Goal: Task Accomplishment & Management: Use online tool/utility

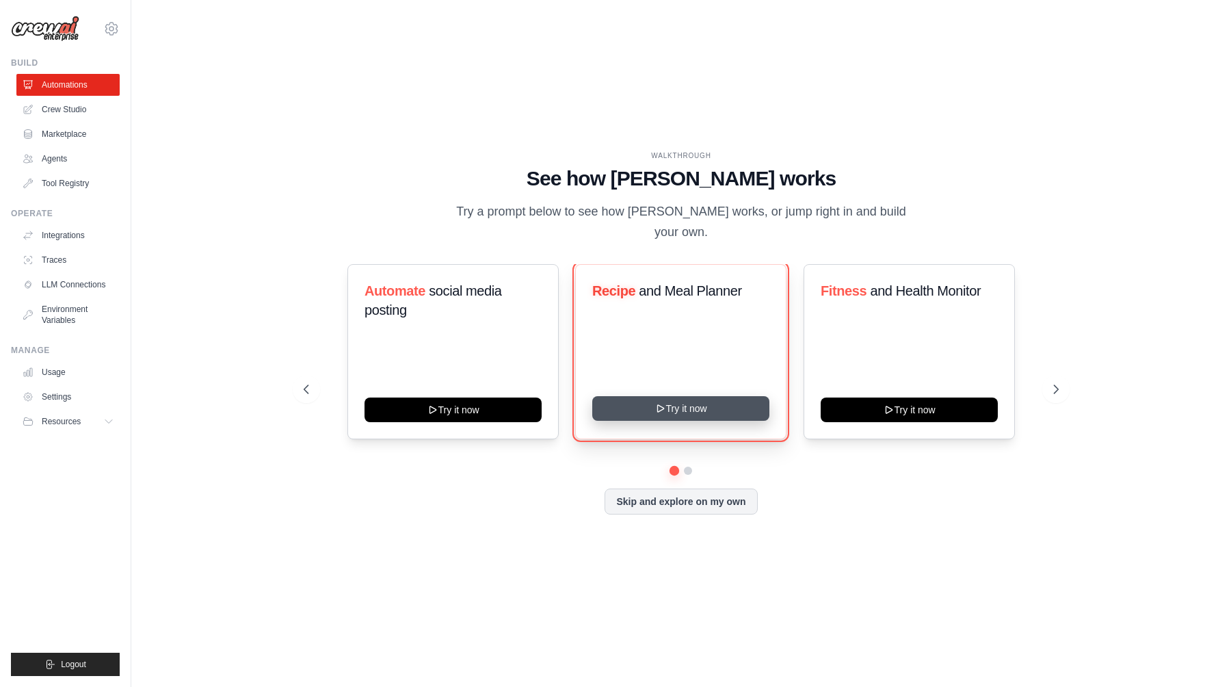
click at [649, 396] on button "Try it now" at bounding box center [680, 408] width 177 height 25
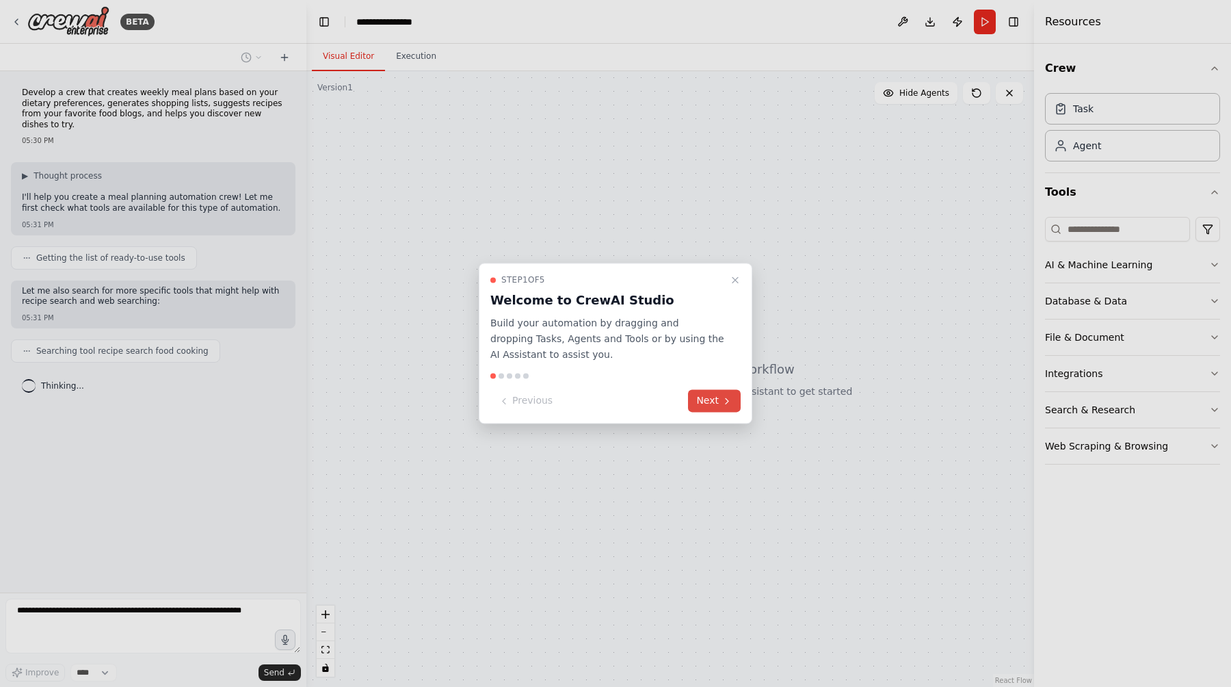
click at [708, 402] on button "Next" at bounding box center [714, 401] width 53 height 23
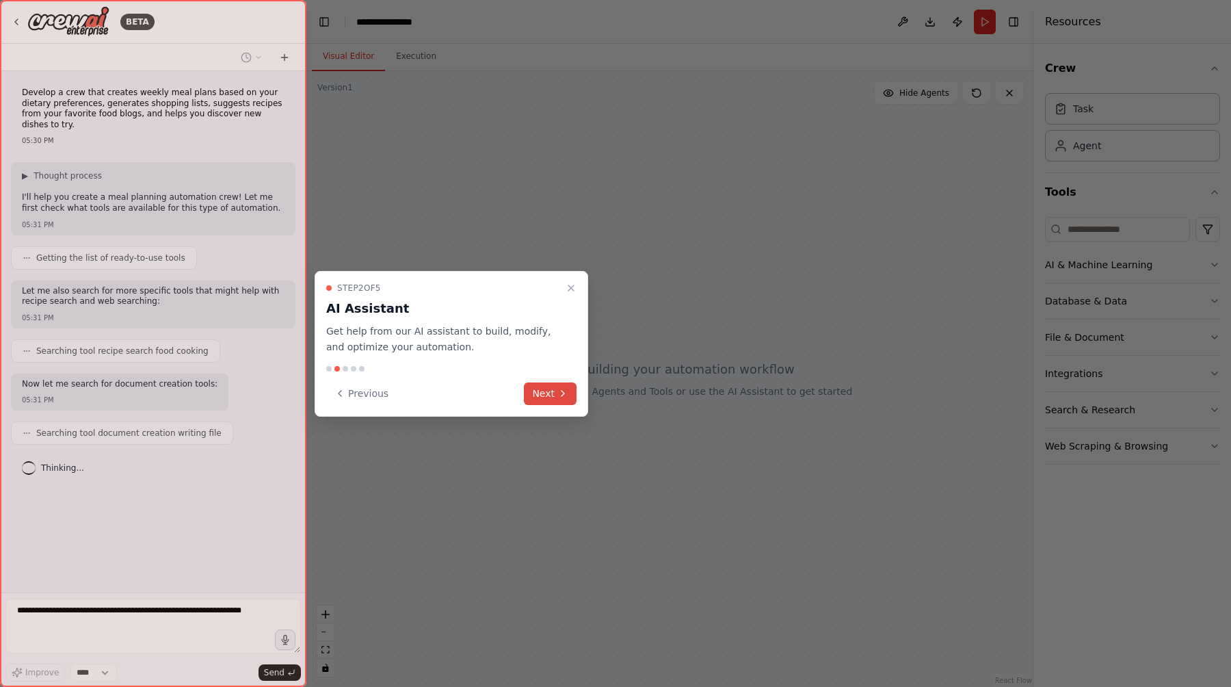
click at [562, 396] on icon at bounding box center [562, 393] width 11 height 11
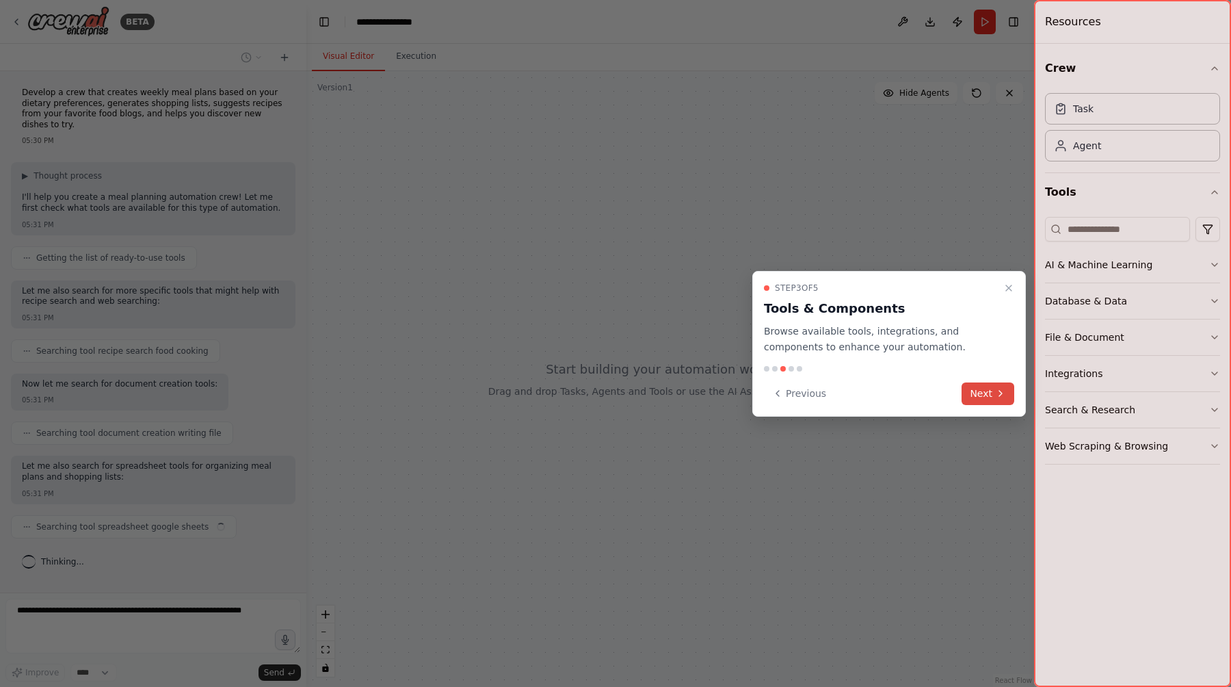
click at [999, 393] on icon at bounding box center [1000, 393] width 11 height 11
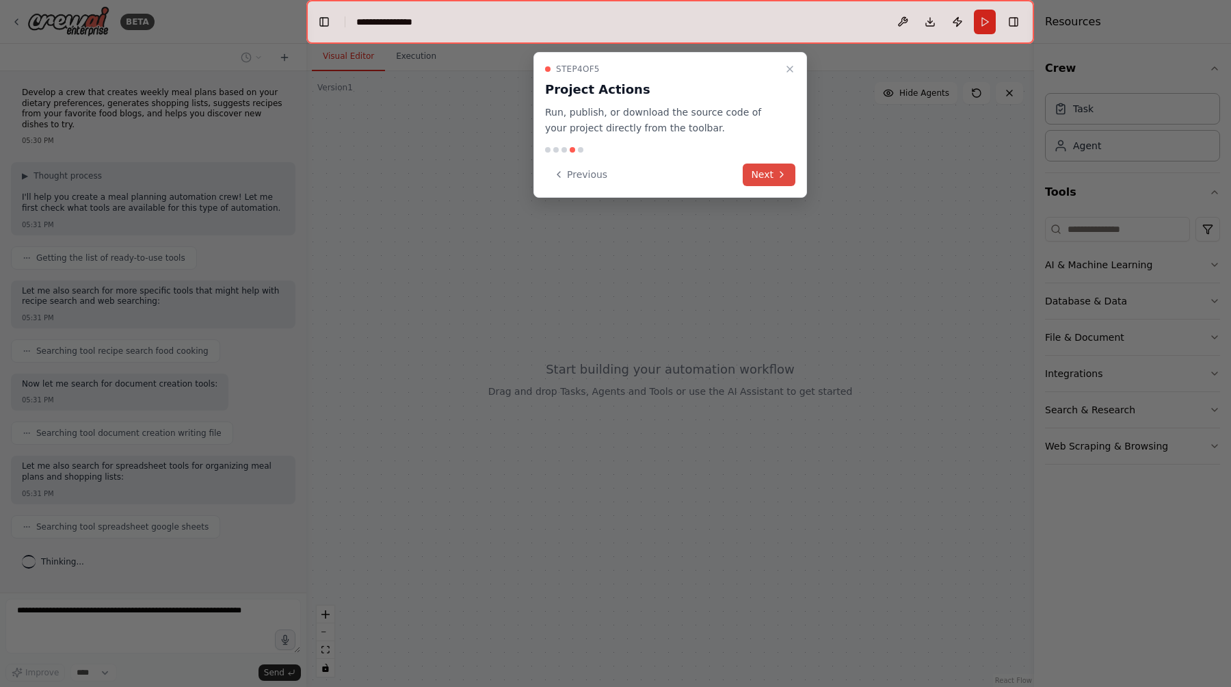
click at [777, 172] on icon at bounding box center [781, 174] width 11 height 11
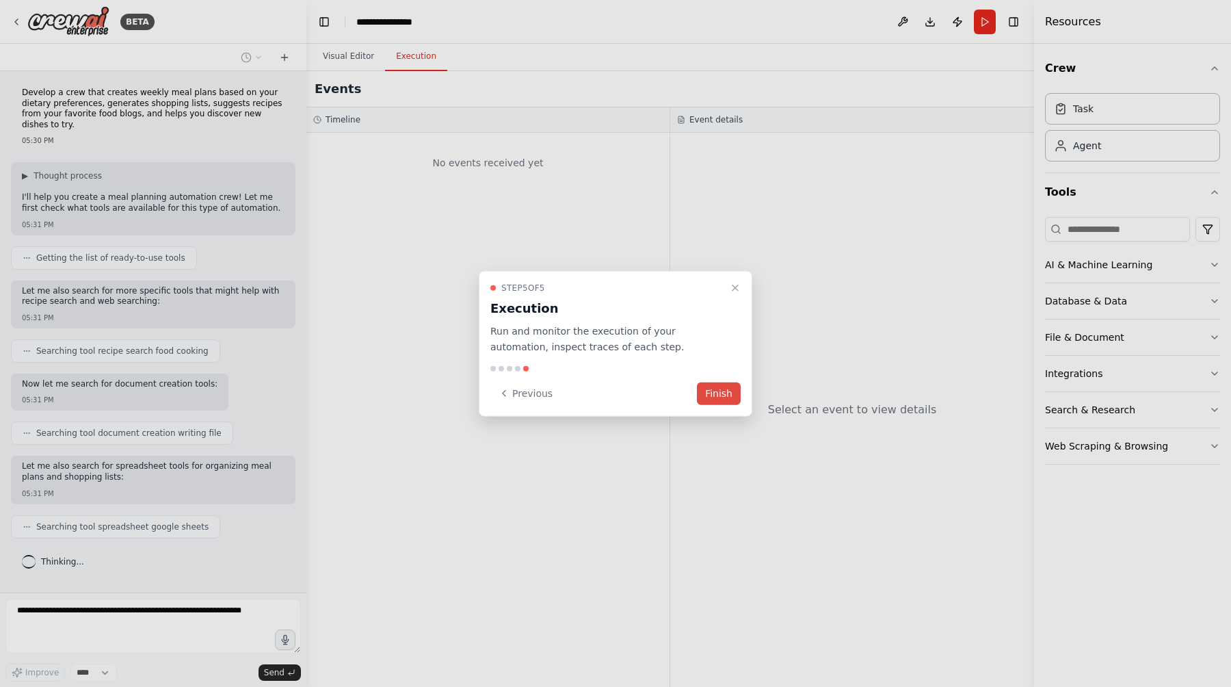
click at [717, 395] on button "Finish" at bounding box center [719, 393] width 44 height 23
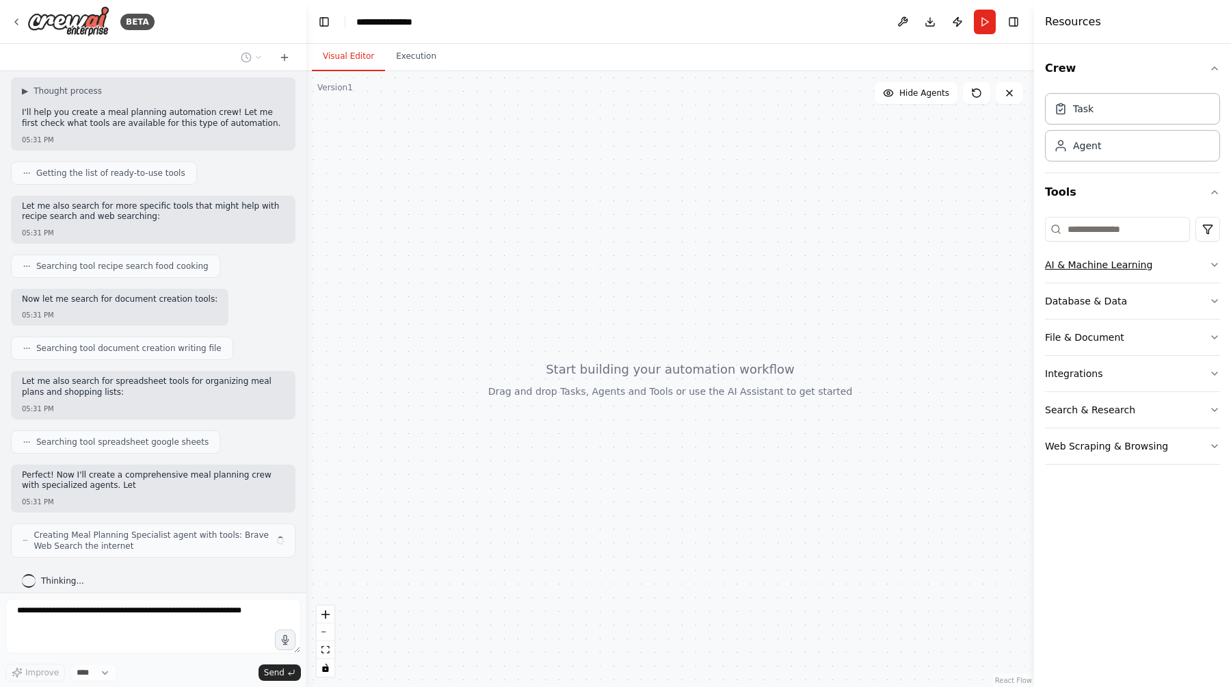
scroll to position [95, 0]
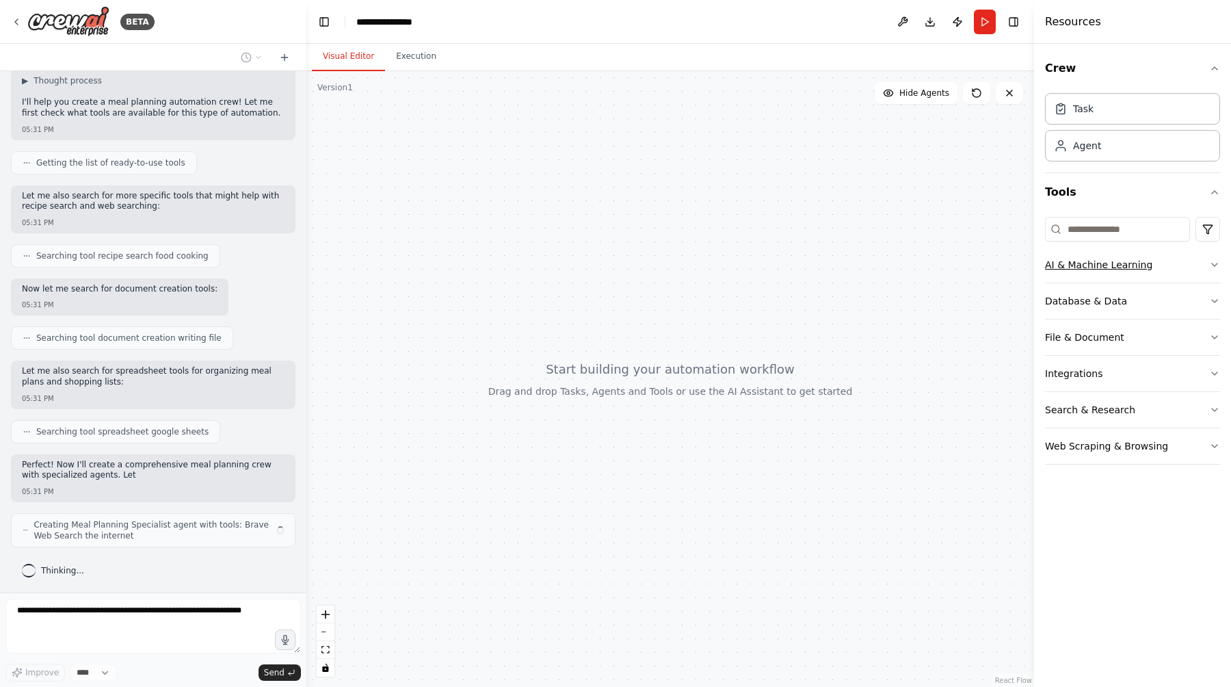
click at [1109, 258] on div "AI & Machine Learning" at bounding box center [1098, 265] width 107 height 14
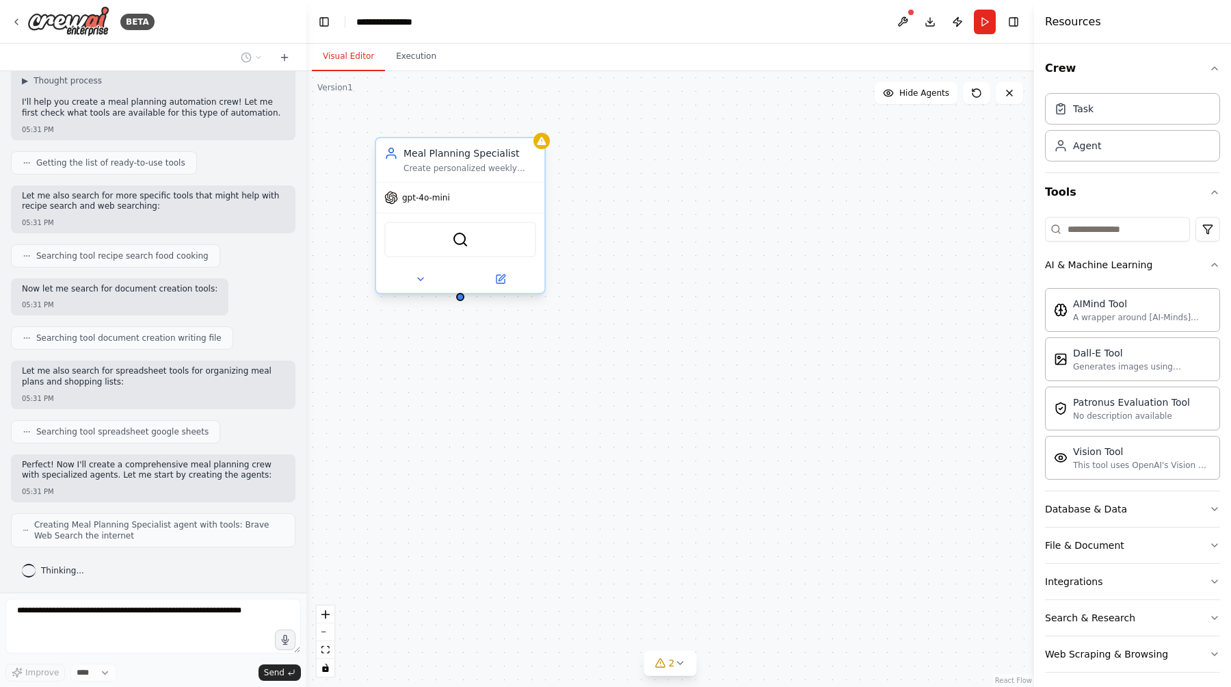
click at [459, 180] on div "Meal Planning Specialist Create personalized weekly meal plans that align with …" at bounding box center [460, 160] width 168 height 44
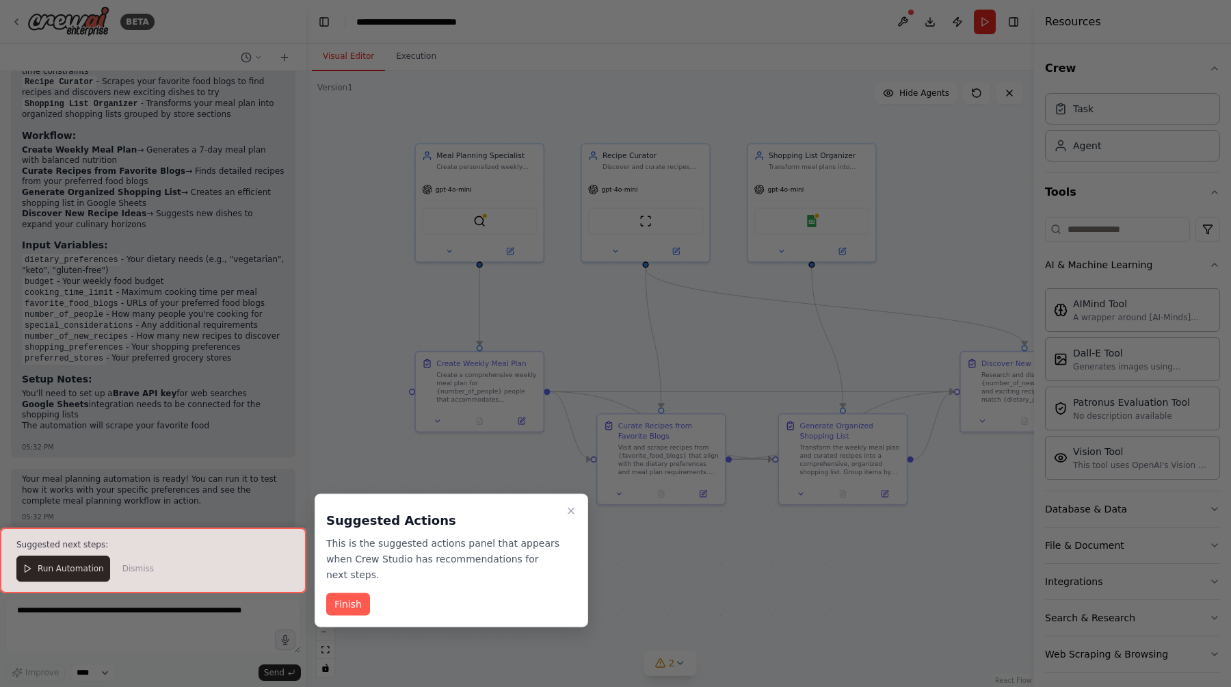
scroll to position [1443, 0]
click at [364, 606] on button "Finish" at bounding box center [348, 604] width 44 height 23
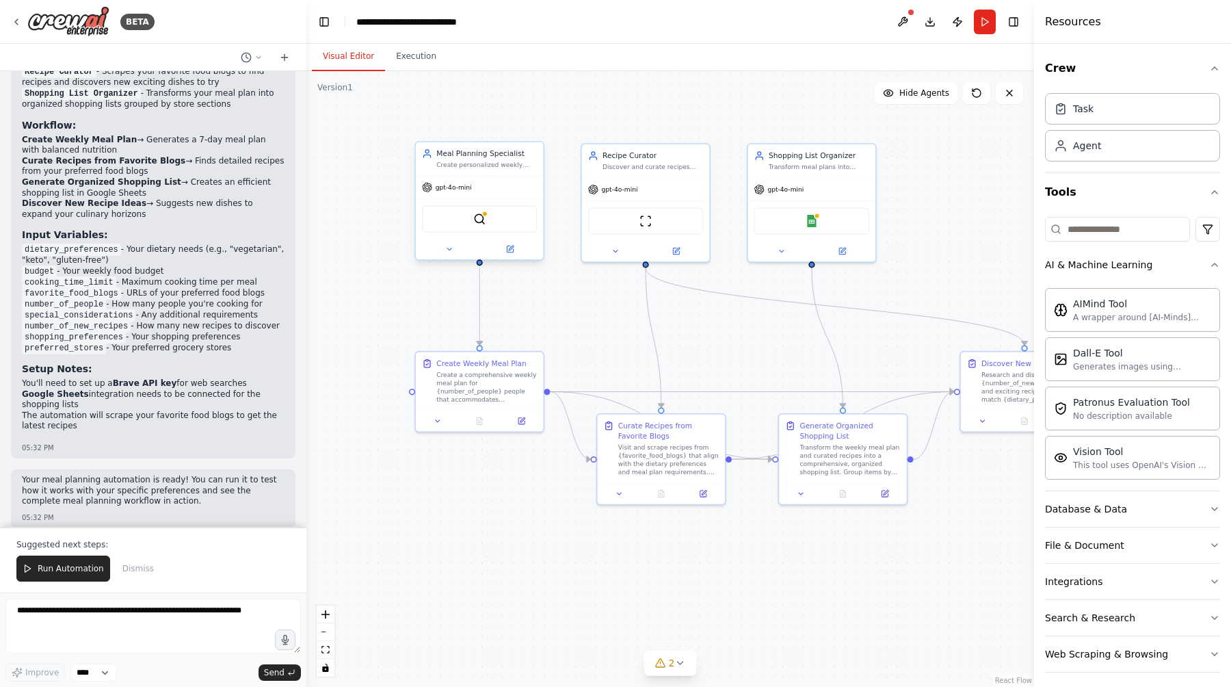
click at [465, 187] on span "gpt-4o-mini" at bounding box center [454, 187] width 36 height 8
click at [515, 252] on button at bounding box center [510, 249] width 59 height 12
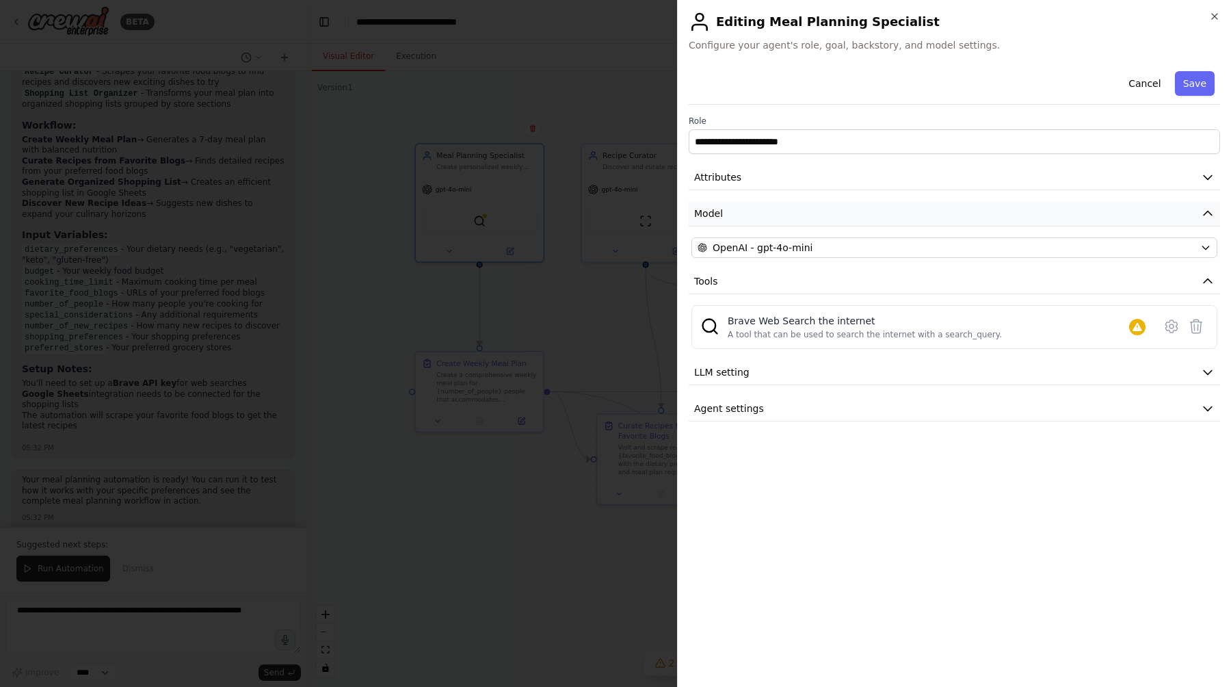
click at [772, 213] on button "Model" at bounding box center [954, 213] width 531 height 25
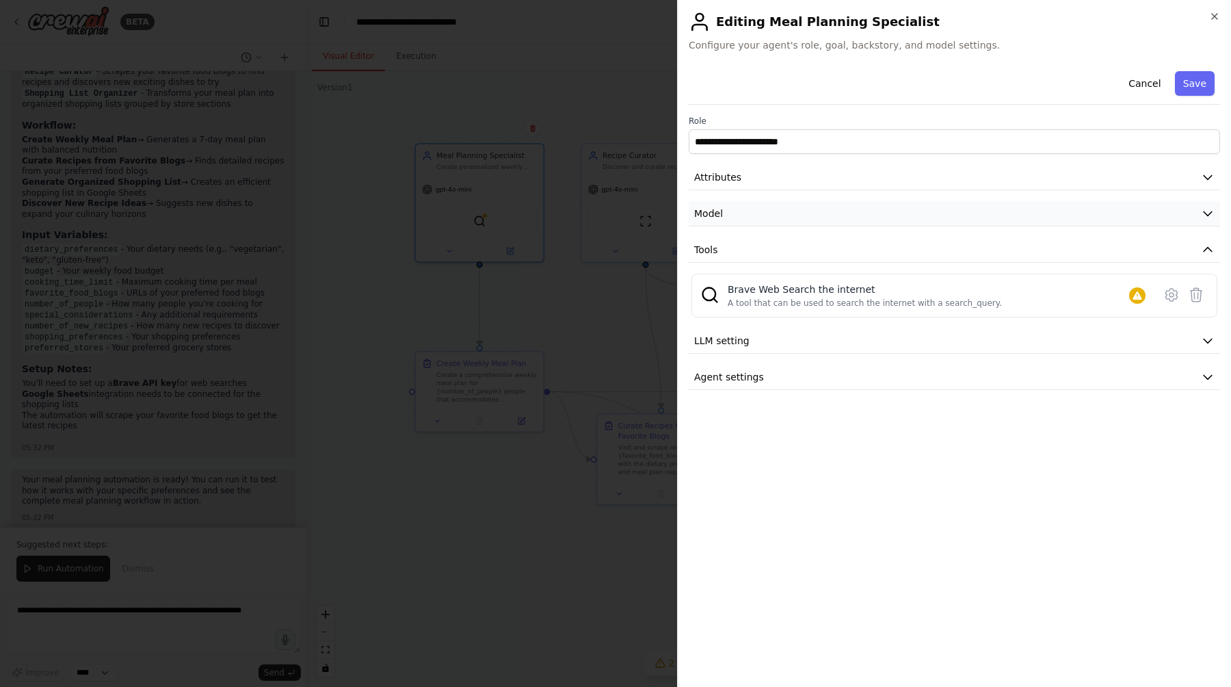
click at [772, 213] on button "Model" at bounding box center [954, 213] width 531 height 25
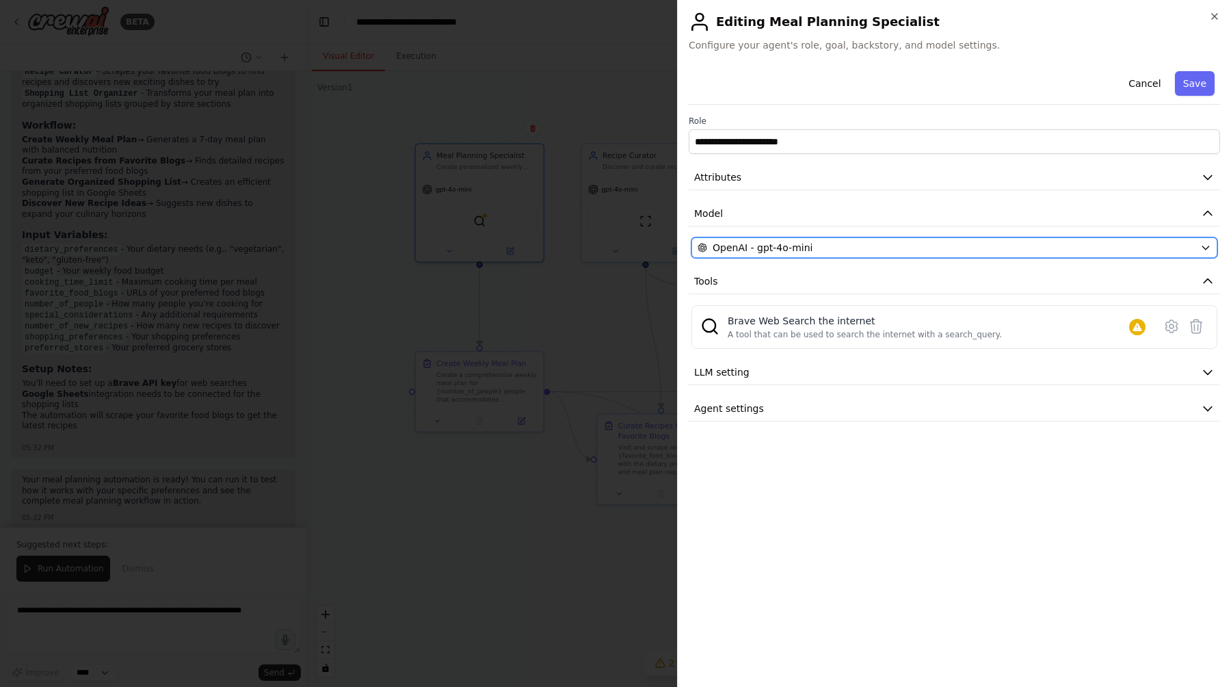
click at [770, 250] on span "OpenAI - gpt-4o-mini" at bounding box center [763, 248] width 100 height 14
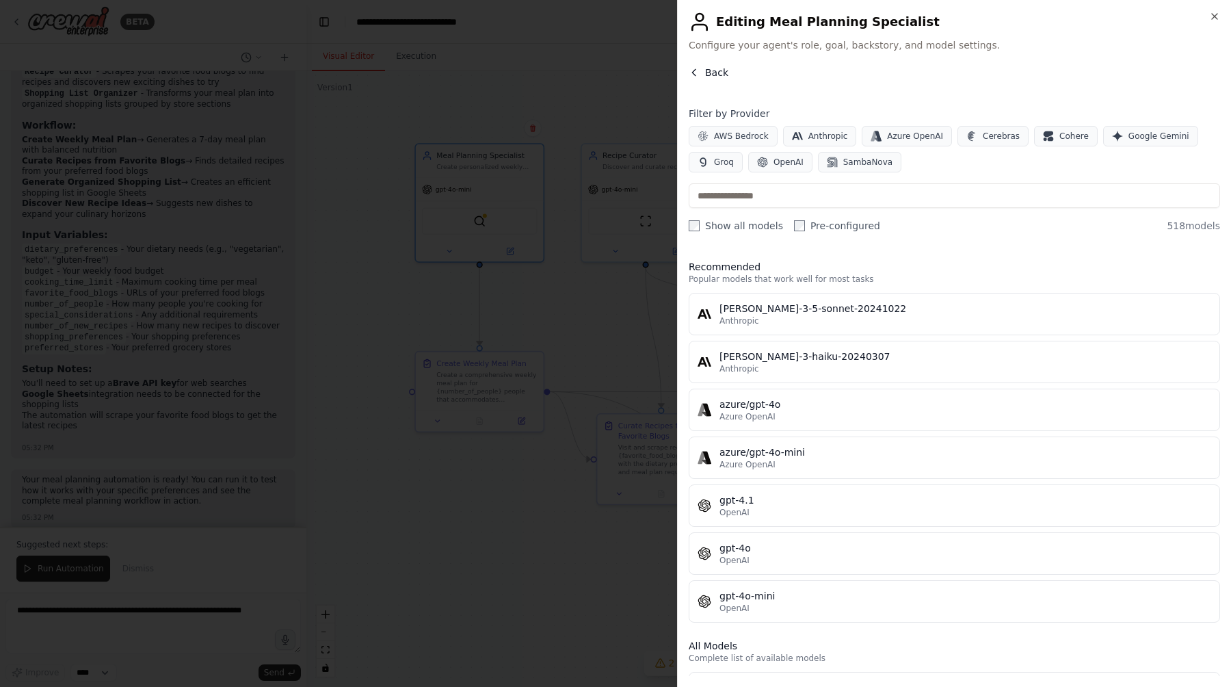
click at [708, 72] on span "Back" at bounding box center [716, 73] width 23 height 14
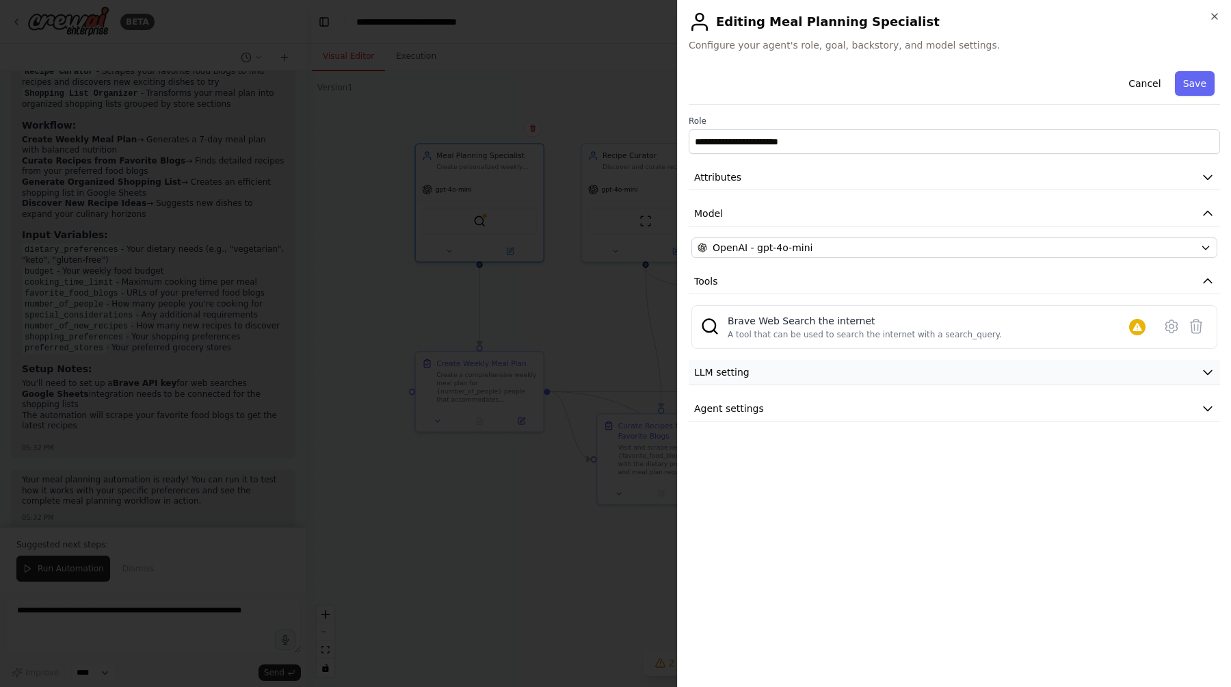
click at [908, 377] on button "LLM setting" at bounding box center [954, 372] width 531 height 25
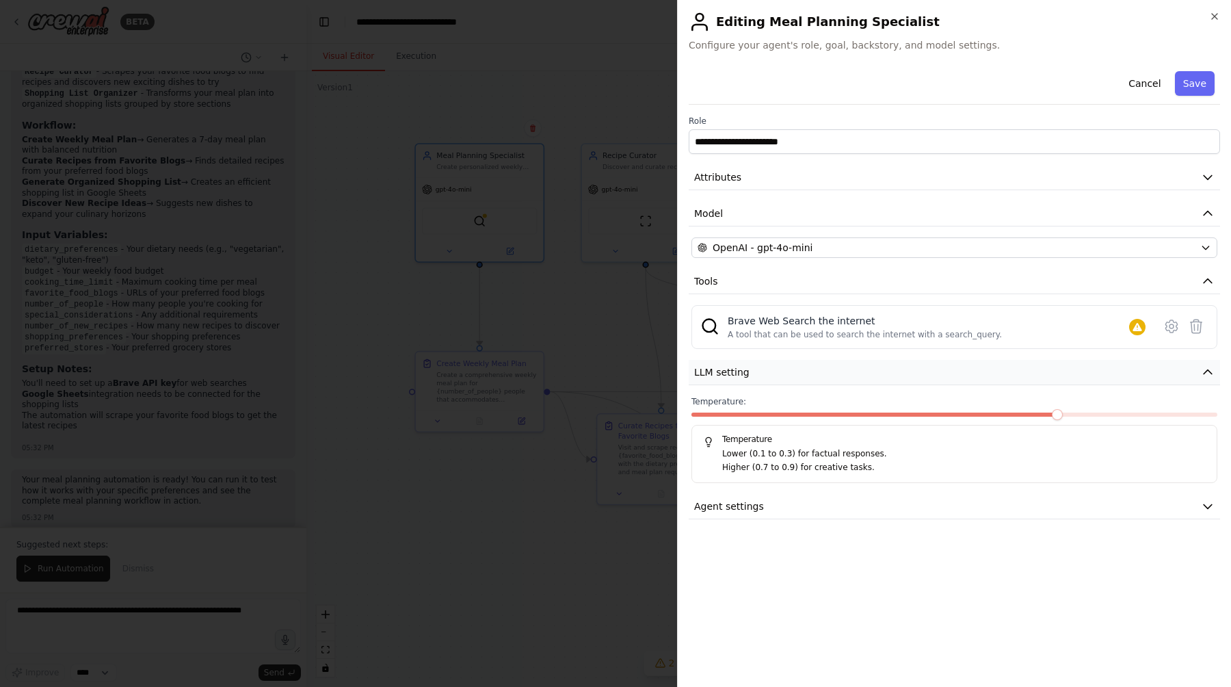
click at [908, 377] on button "LLM setting" at bounding box center [954, 372] width 531 height 25
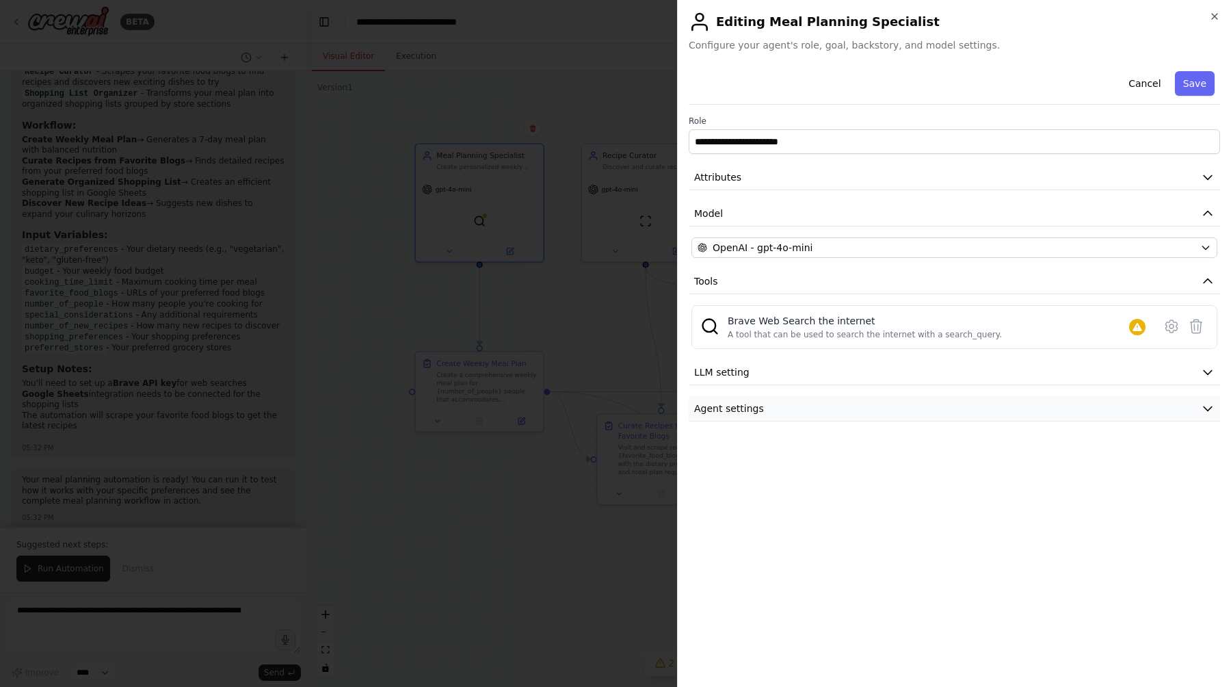
click at [895, 418] on button "Agent settings" at bounding box center [954, 408] width 531 height 25
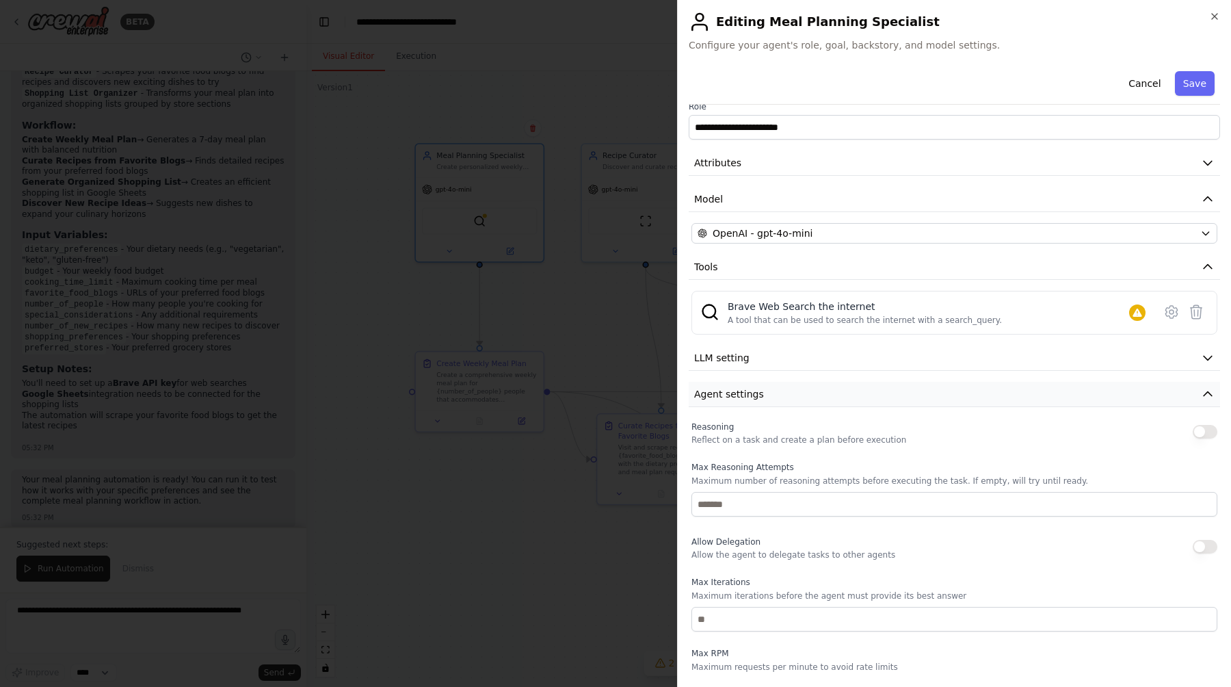
scroll to position [0, 0]
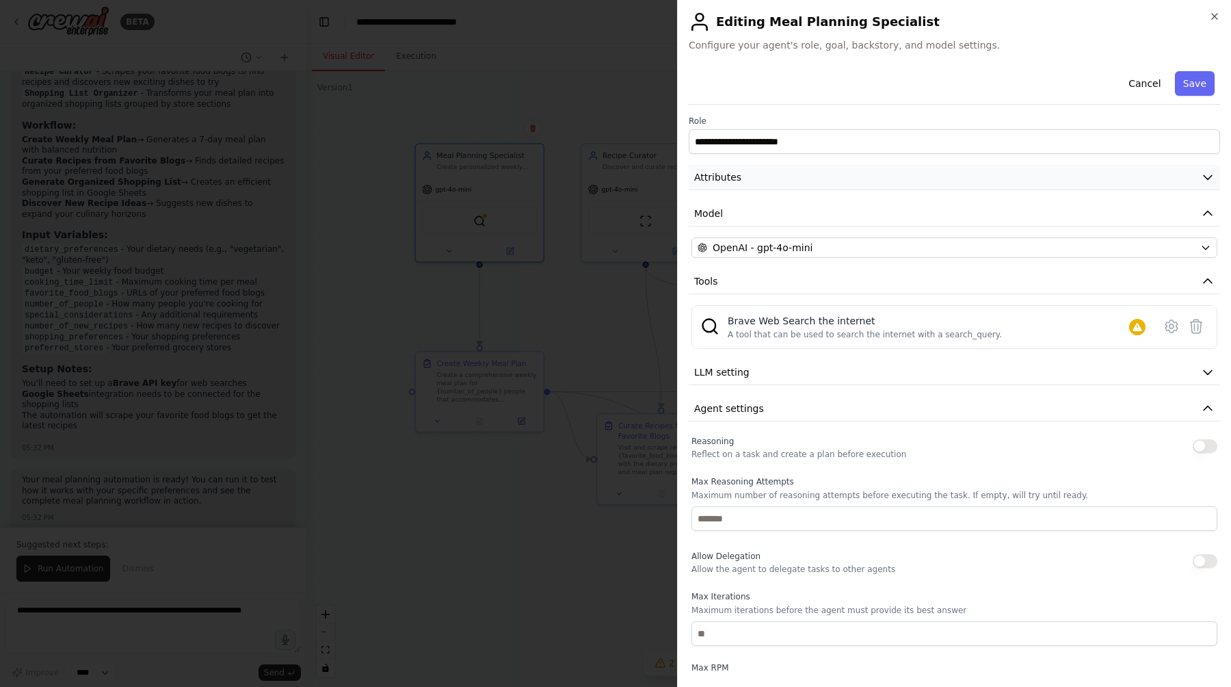
click at [841, 183] on button "Attributes" at bounding box center [954, 177] width 531 height 25
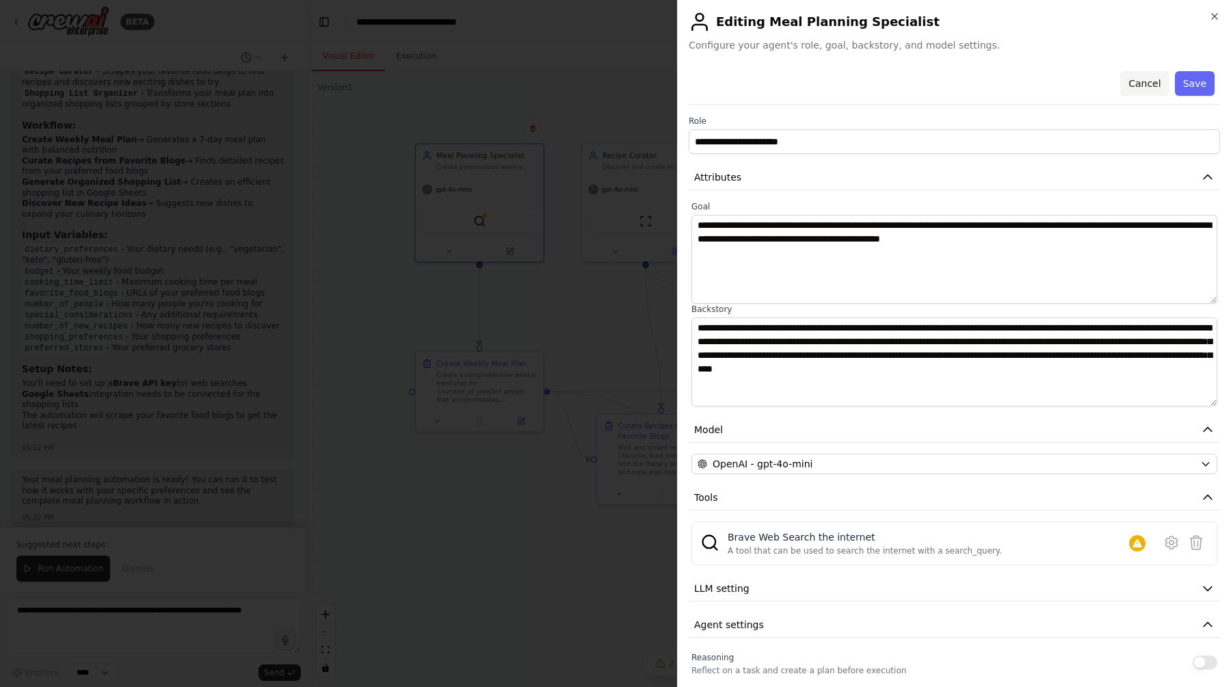
click at [1143, 82] on button "Cancel" at bounding box center [1144, 83] width 49 height 25
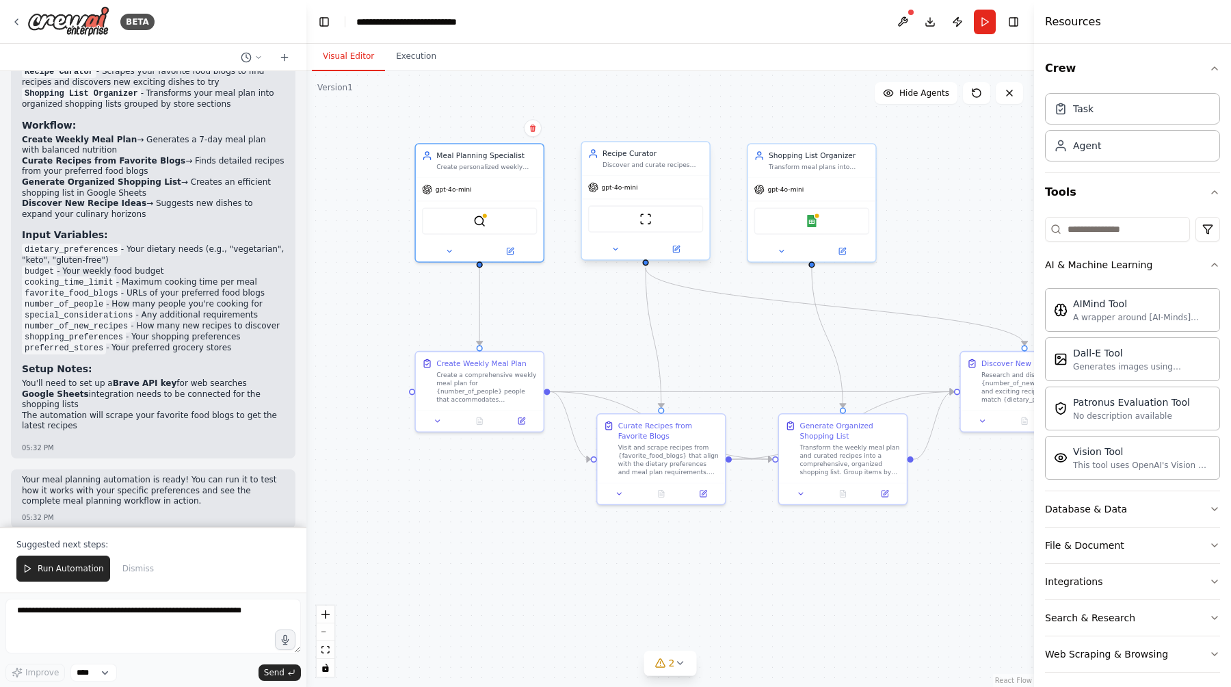
click at [624, 182] on div "gpt-4o-mini" at bounding box center [613, 187] width 50 height 10
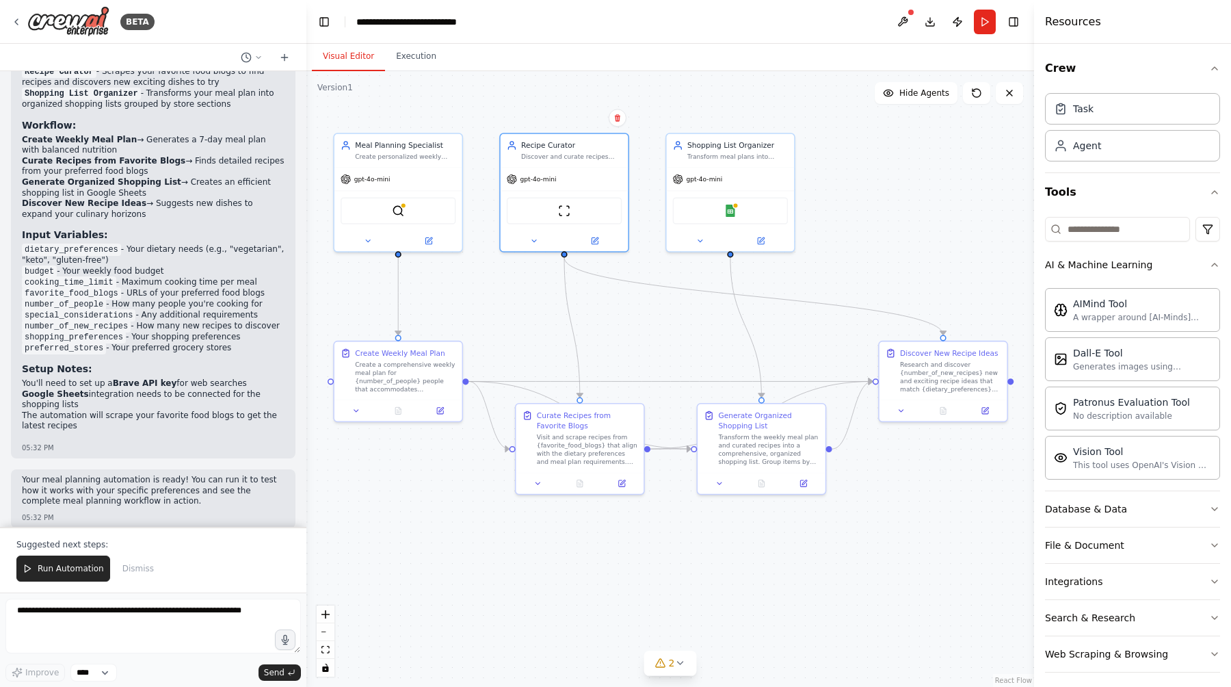
drag, startPoint x: 546, startPoint y: 496, endPoint x: 466, endPoint y: 487, distance: 79.9
click at [466, 487] on div ".deletable-edge-delete-btn { width: 20px; height: 20px; border: 0px solid #ffff…" at bounding box center [670, 378] width 728 height 615
click at [429, 55] on button "Execution" at bounding box center [416, 56] width 62 height 29
click at [366, 57] on button "Visual Editor" at bounding box center [348, 56] width 73 height 29
click at [684, 661] on icon at bounding box center [679, 662] width 11 height 11
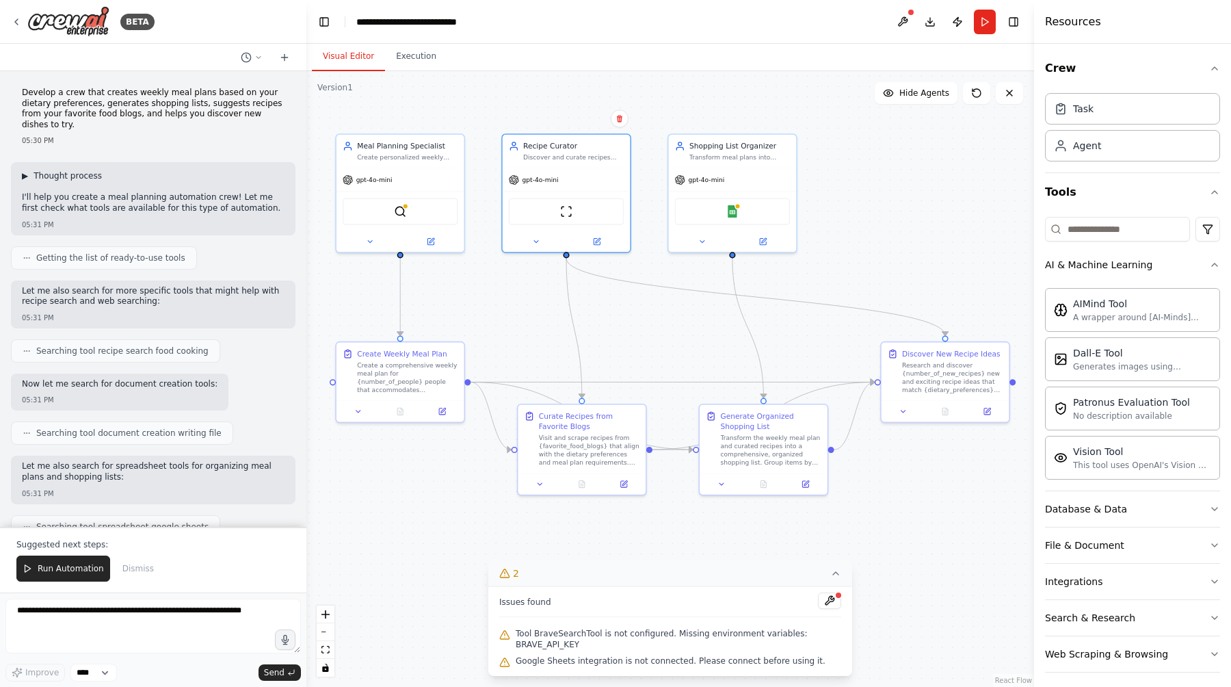
click at [87, 174] on span "Thought process" at bounding box center [68, 175] width 68 height 11
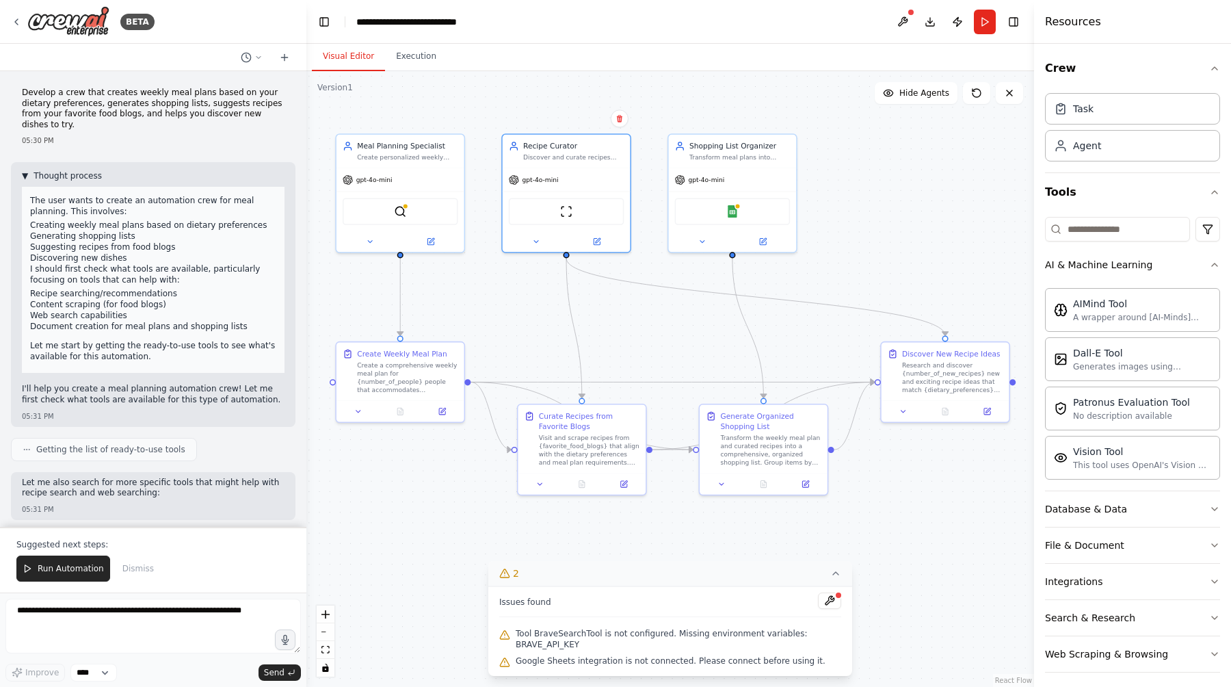
click at [91, 178] on span "Thought process" at bounding box center [68, 175] width 68 height 11
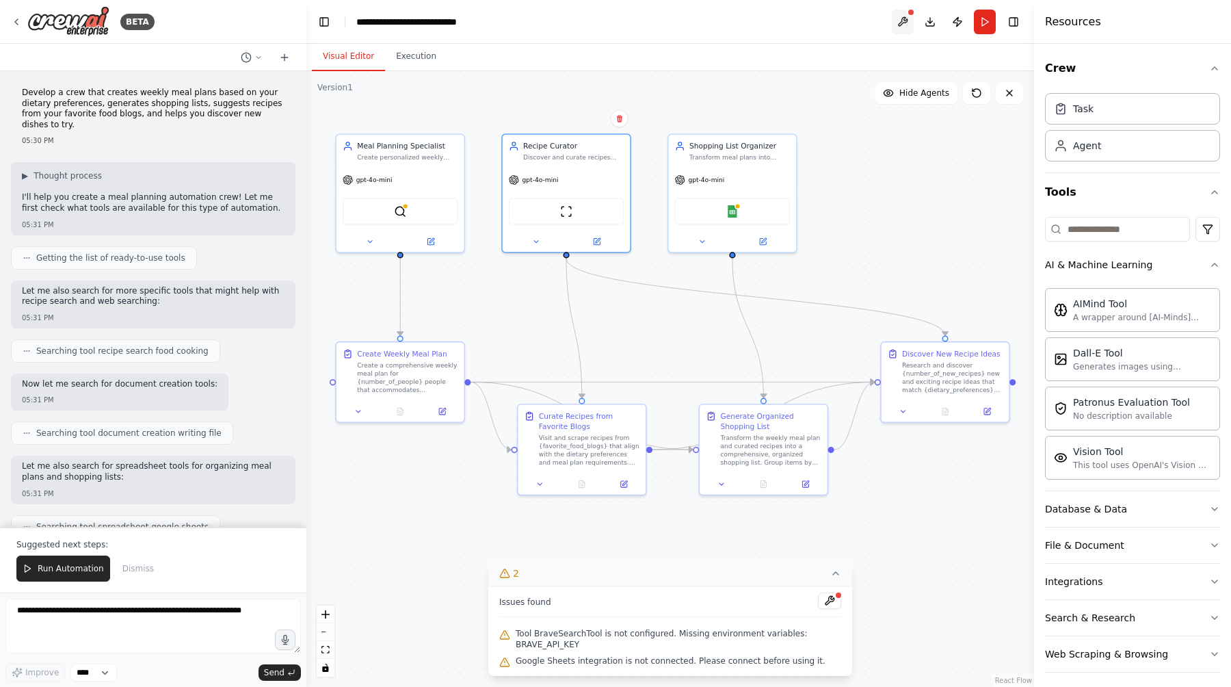
click at [908, 22] on button at bounding box center [903, 22] width 22 height 25
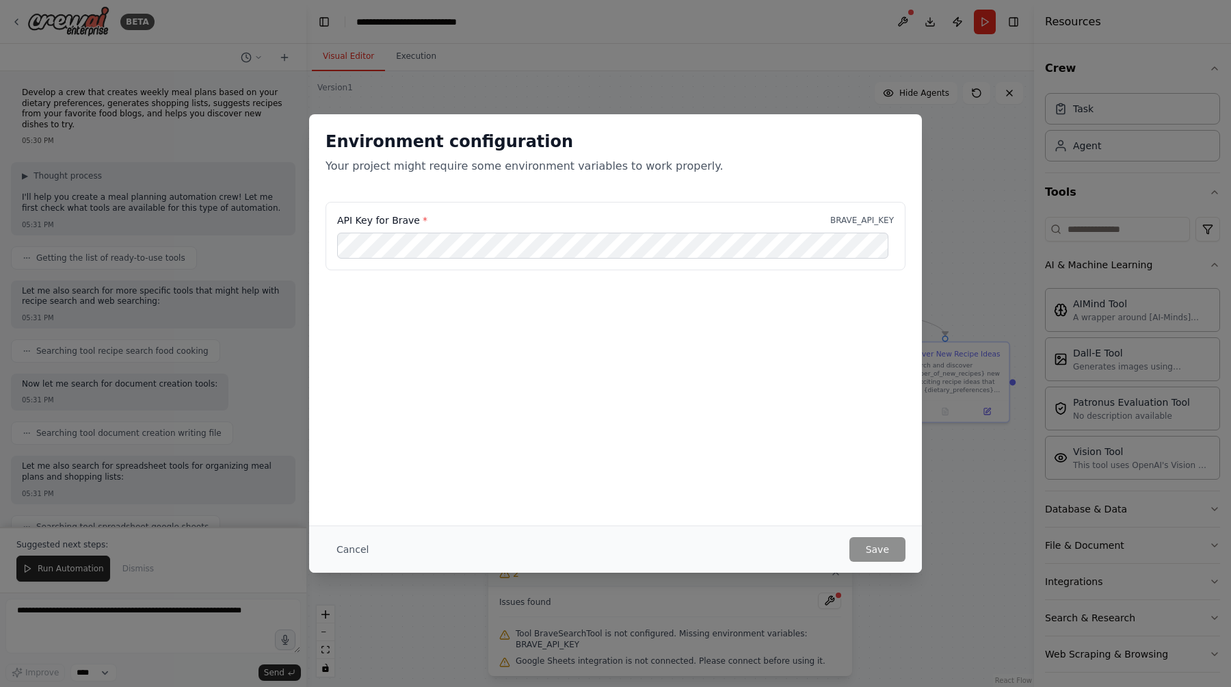
click at [841, 41] on div "Environment configuration Your project might require some environment variables…" at bounding box center [615, 343] width 1231 height 687
click at [354, 546] on button "Cancel" at bounding box center [352, 549] width 54 height 25
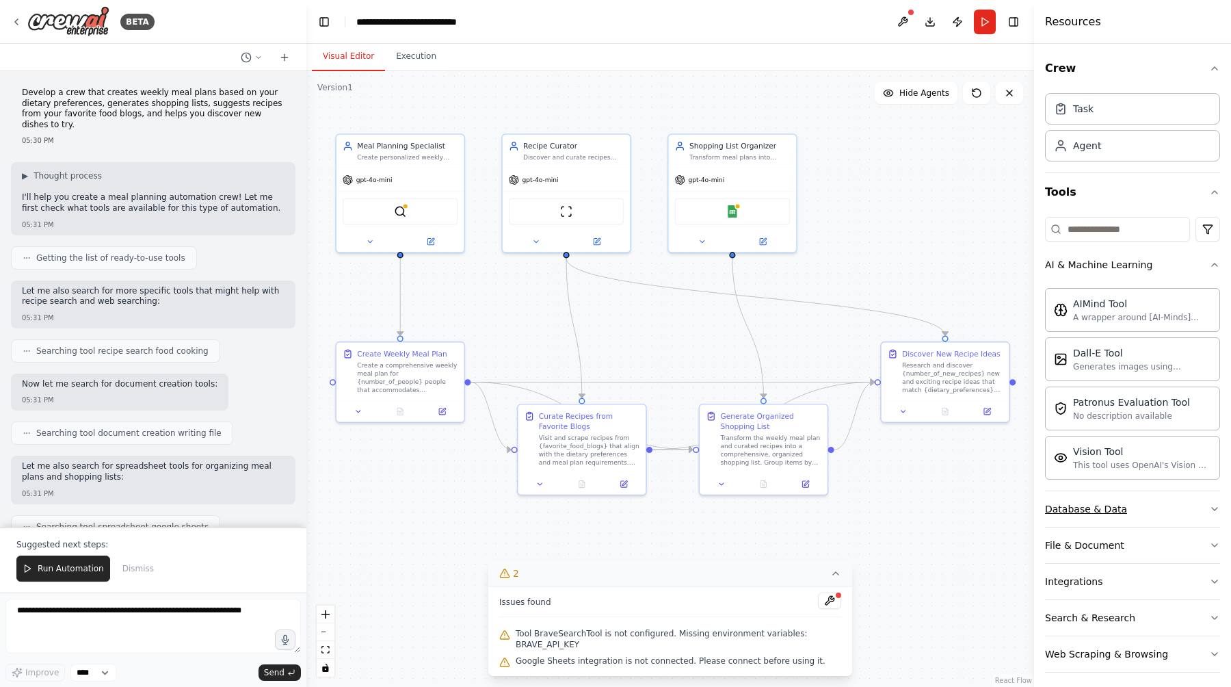
click at [1117, 504] on div "Database & Data" at bounding box center [1086, 509] width 82 height 14
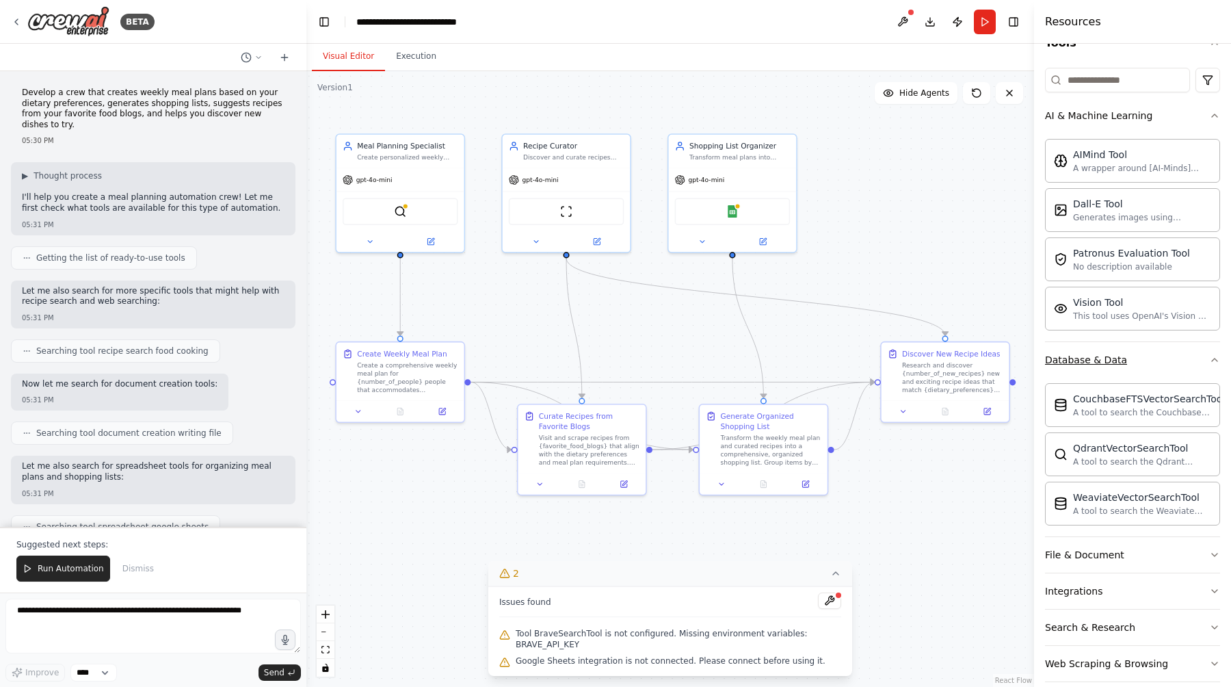
scroll to position [166, 0]
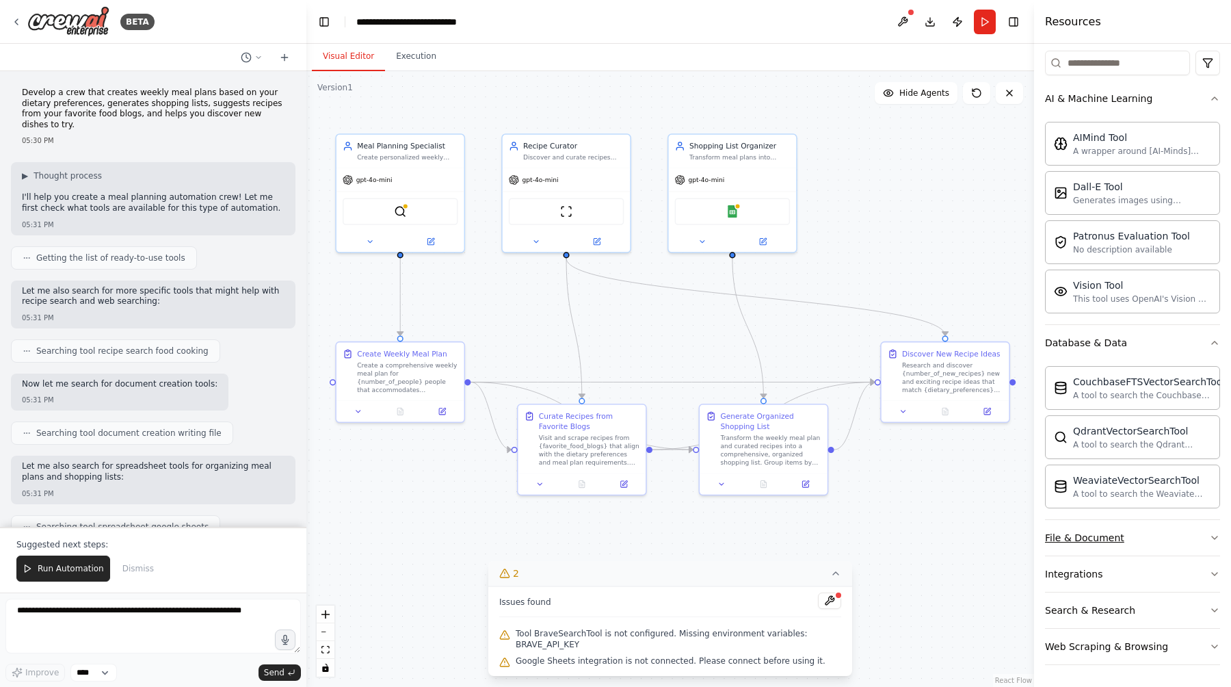
click at [1124, 534] on button "File & Document" at bounding box center [1132, 538] width 175 height 36
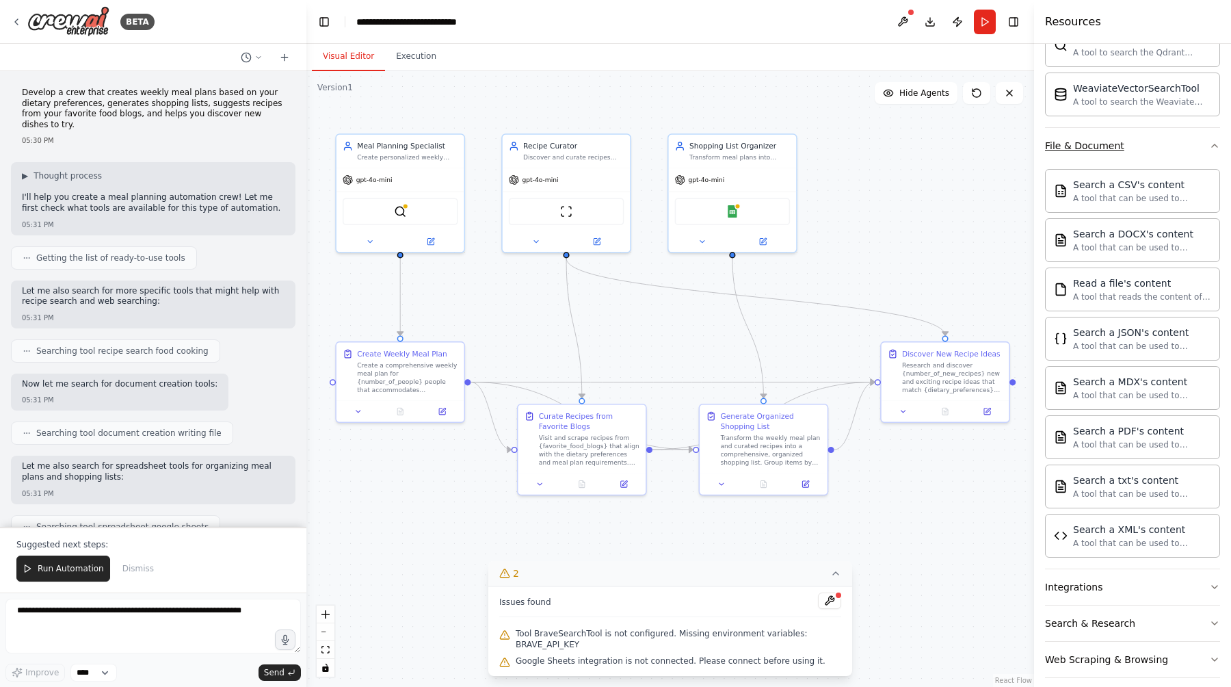
scroll to position [571, 0]
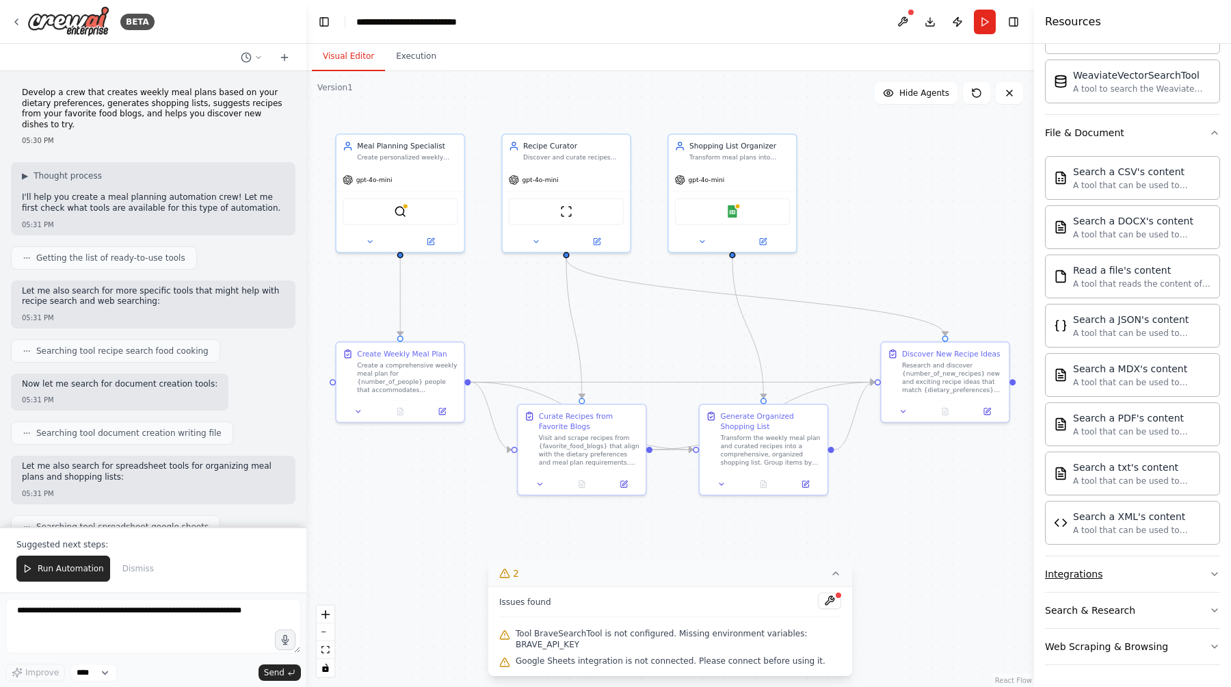
click at [1135, 578] on button "Integrations" at bounding box center [1132, 574] width 175 height 36
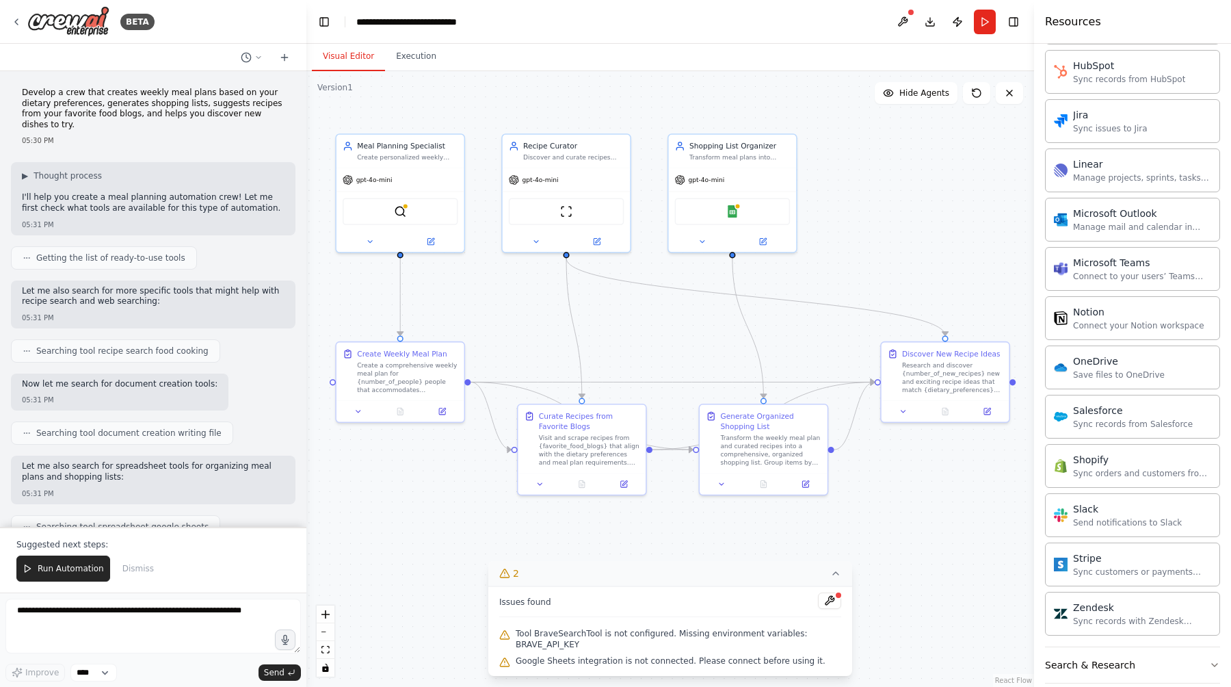
scroll to position [1616, 0]
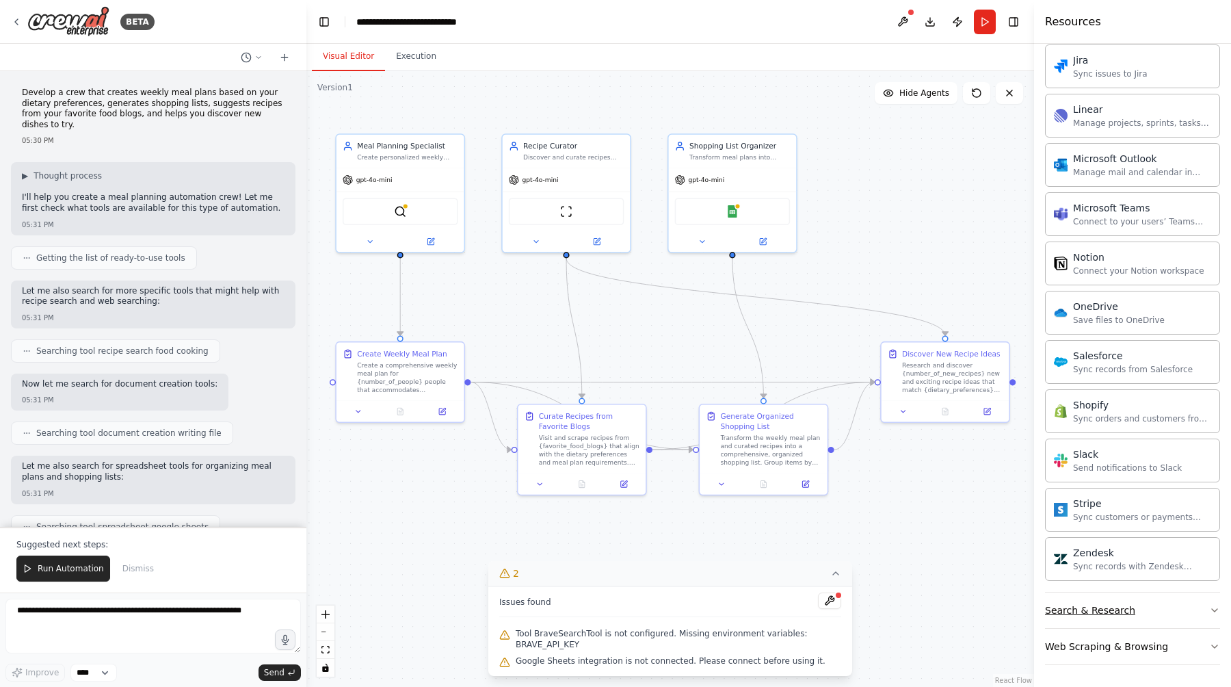
click at [1138, 608] on button "Search & Research" at bounding box center [1132, 610] width 175 height 36
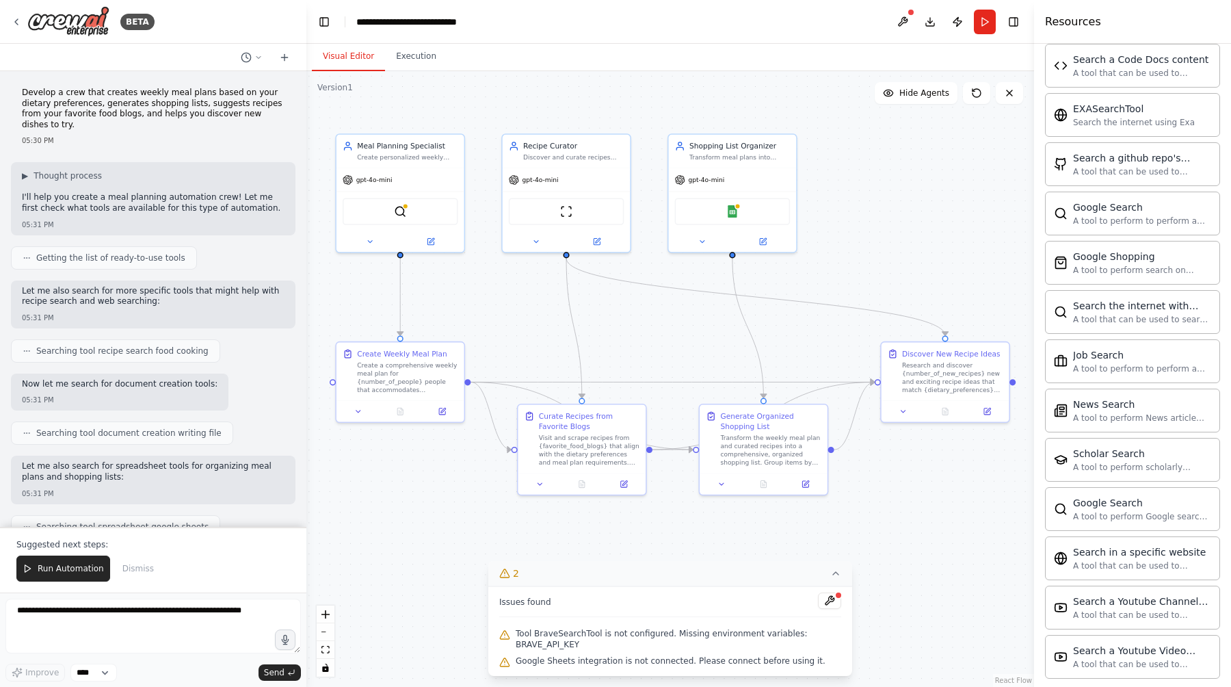
scroll to position [2316, 0]
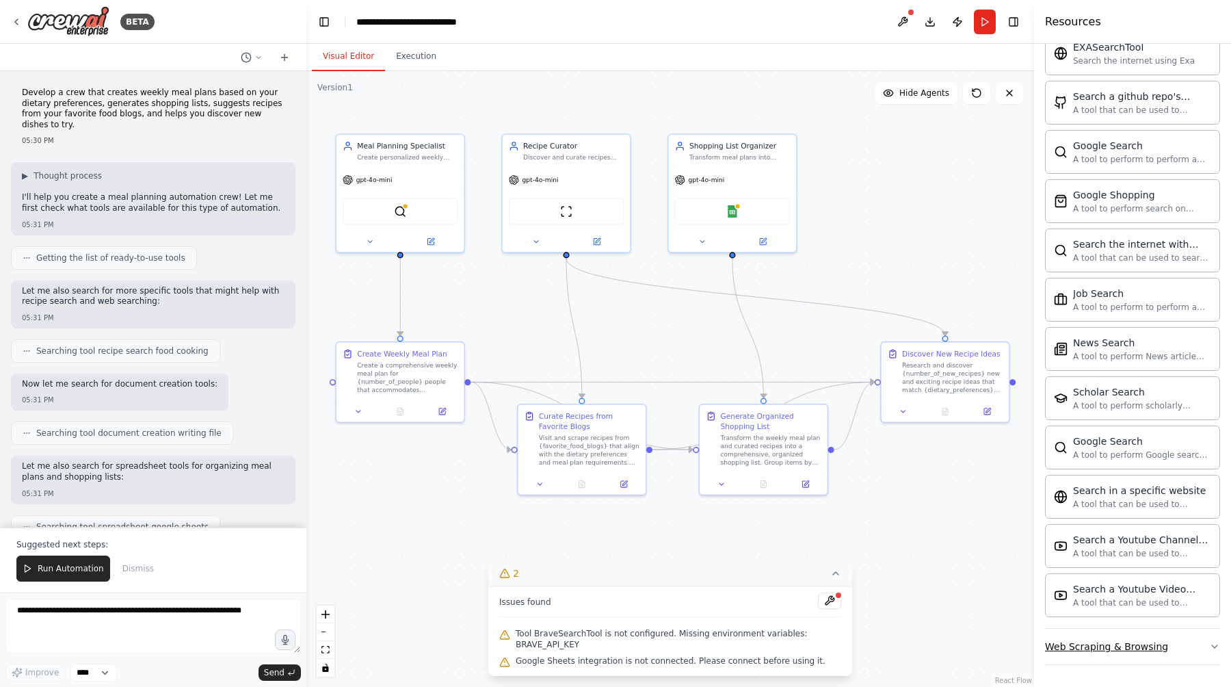
click at [1144, 646] on div "Web Scraping & Browsing" at bounding box center [1106, 646] width 123 height 14
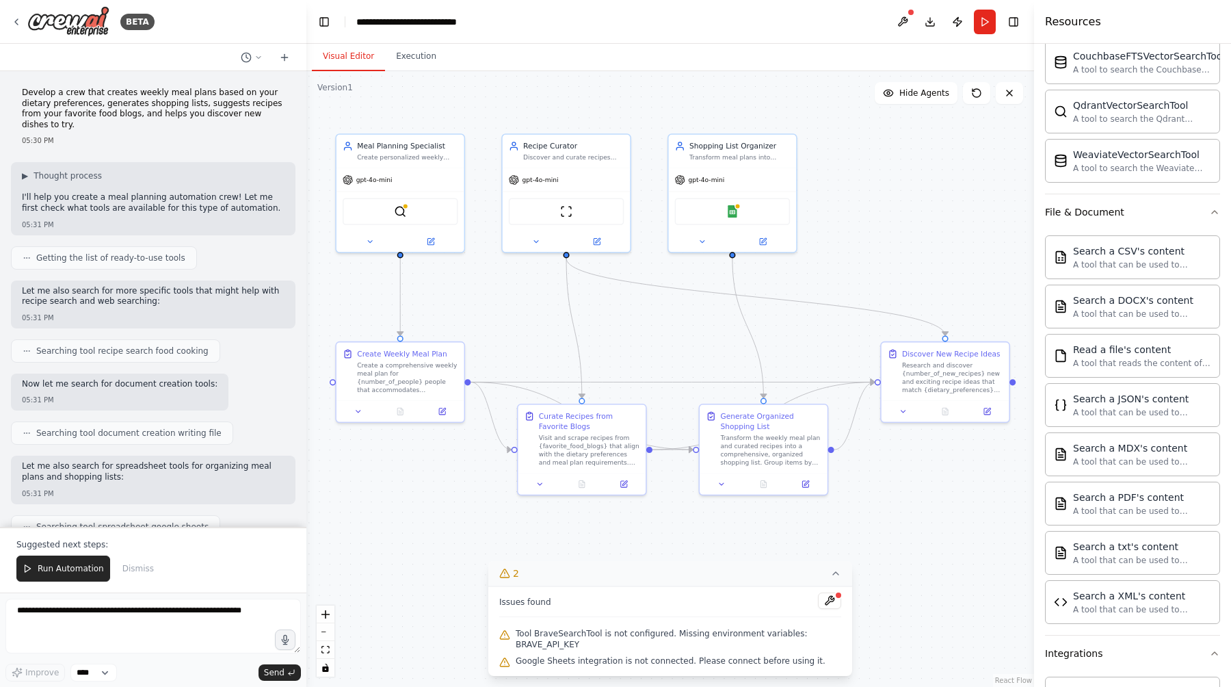
scroll to position [0, 0]
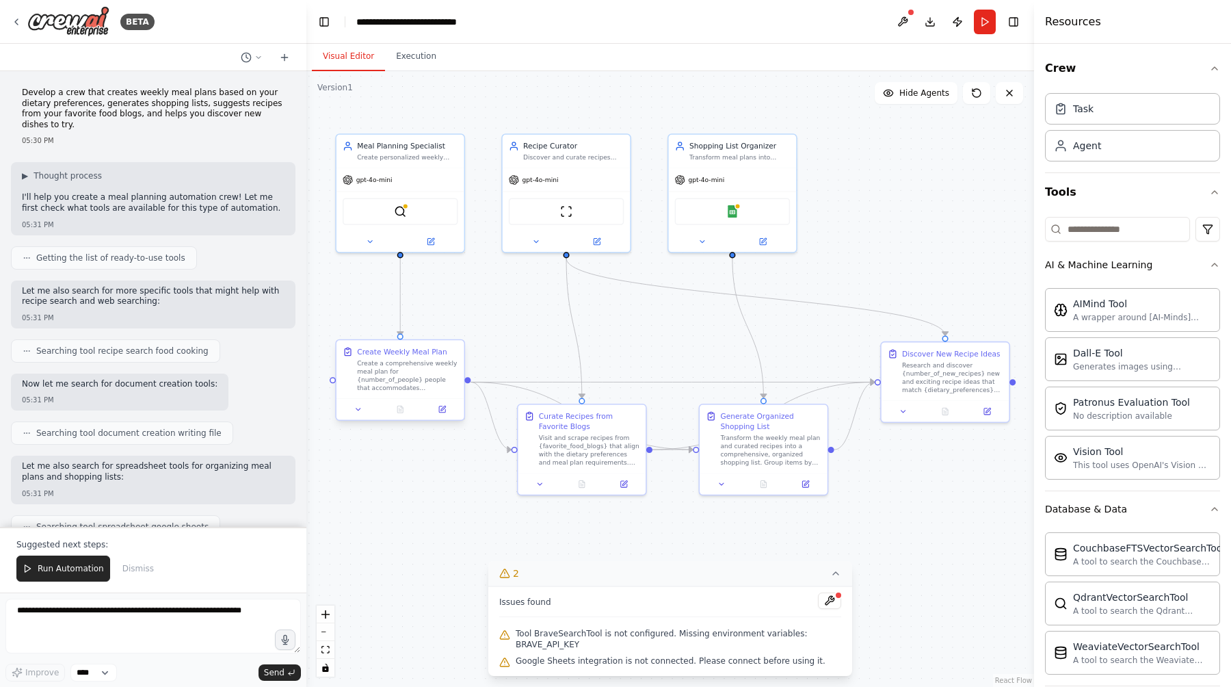
click at [412, 382] on div "Create a comprehensive weekly meal plan for {number_of_people} people that acco…" at bounding box center [407, 376] width 101 height 34
click at [777, 423] on div "Generate Organized Shopping List" at bounding box center [770, 419] width 101 height 21
click at [16, 24] on icon at bounding box center [16, 21] width 11 height 11
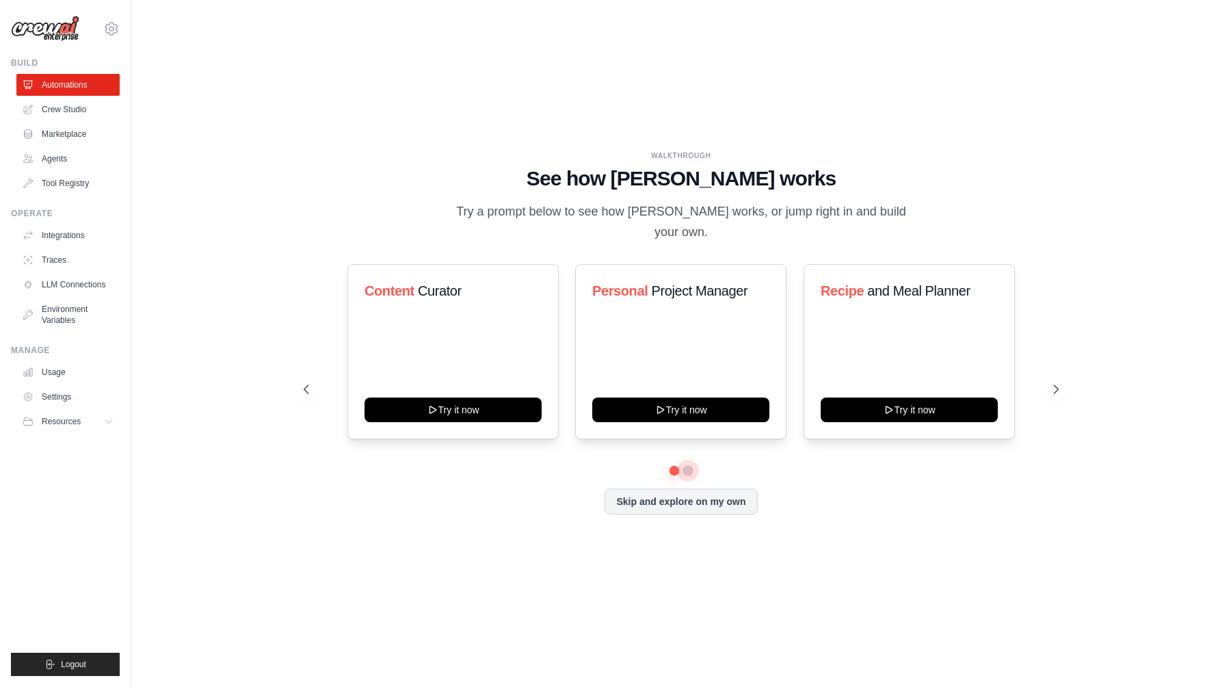
click at [687, 465] on button at bounding box center [687, 470] width 11 height 11
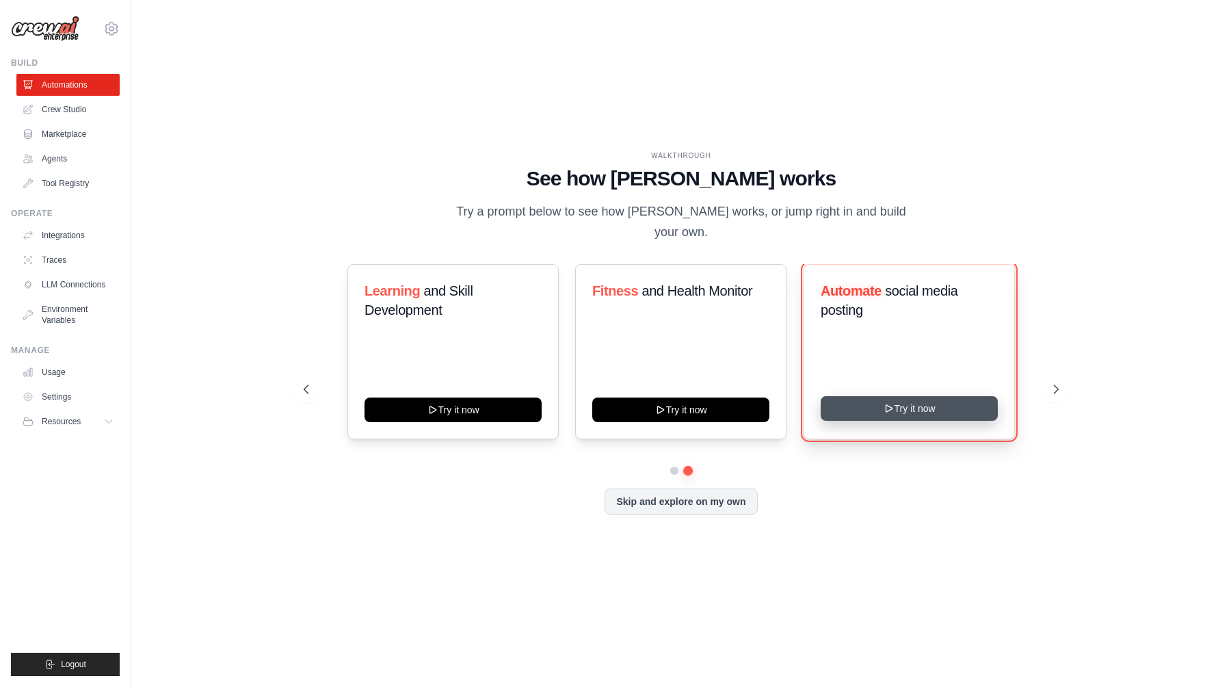
click at [876, 401] on button "Try it now" at bounding box center [909, 408] width 177 height 25
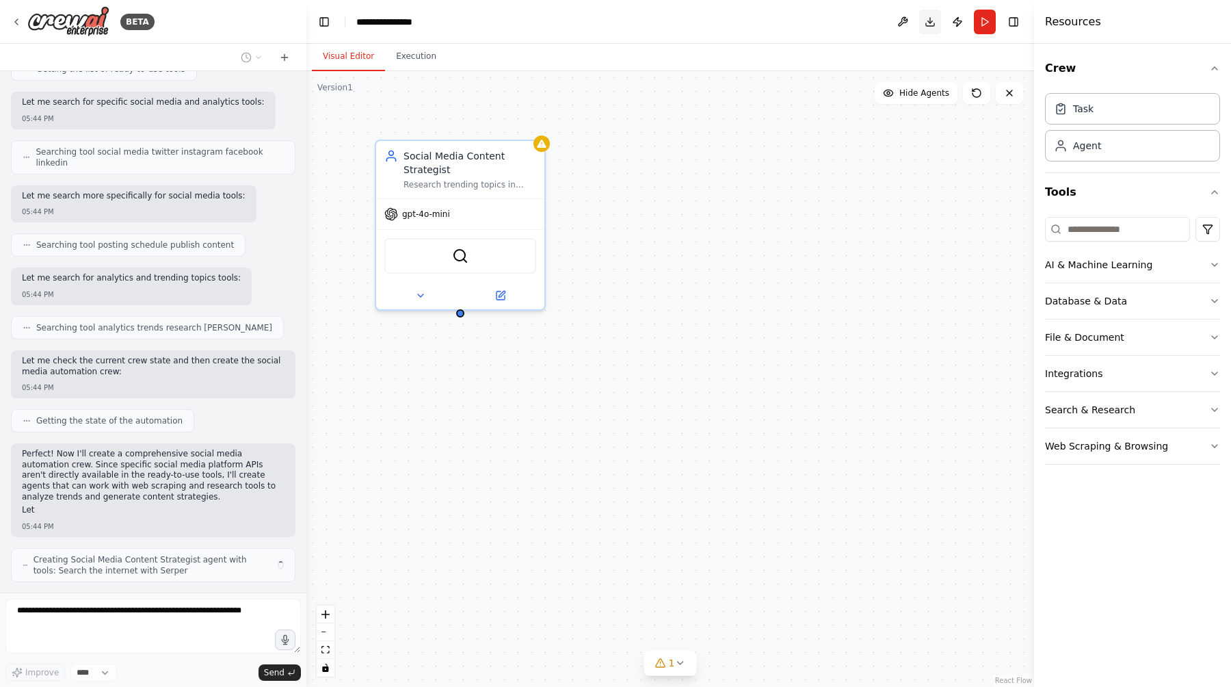
scroll to position [223, 0]
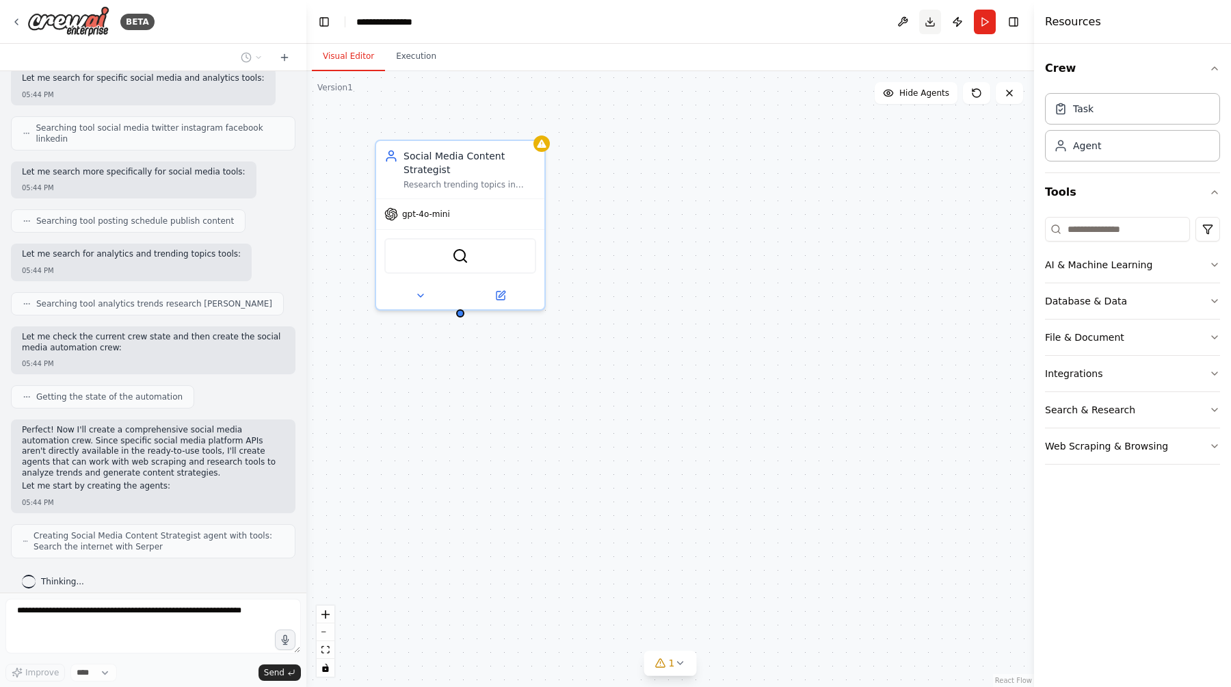
click at [931, 17] on button "Download" at bounding box center [930, 22] width 22 height 25
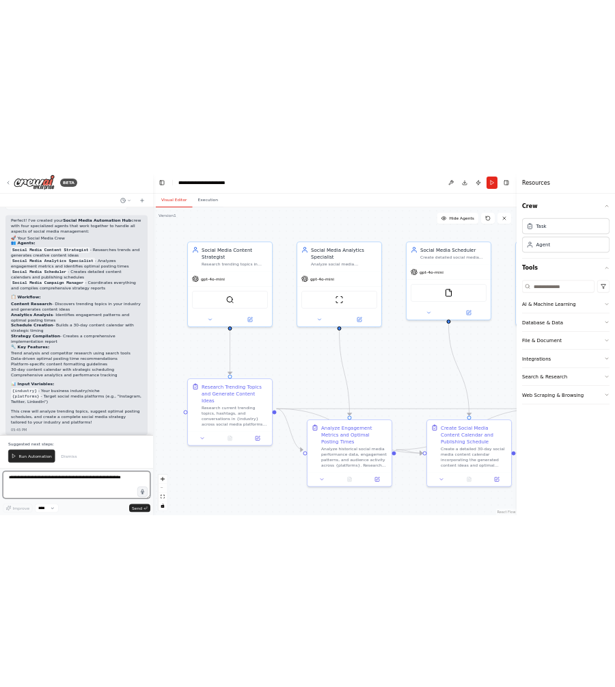
scroll to position [1206, 0]
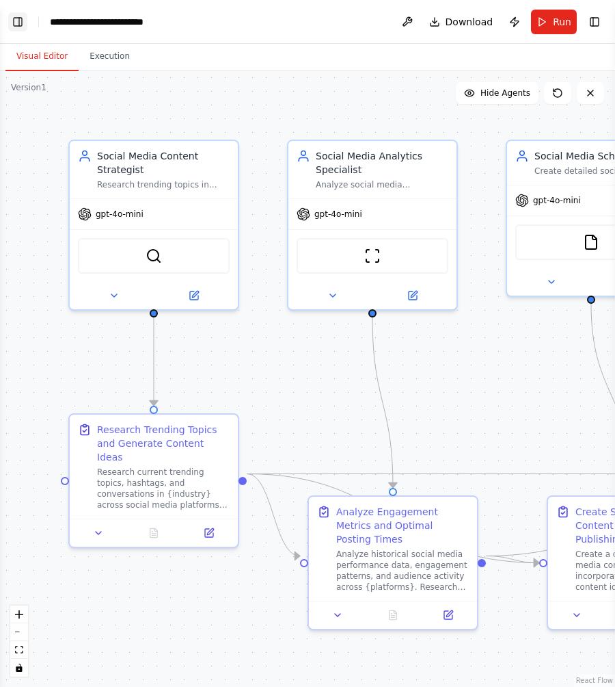
click at [18, 21] on button "Toggle Left Sidebar" at bounding box center [17, 21] width 19 height 19
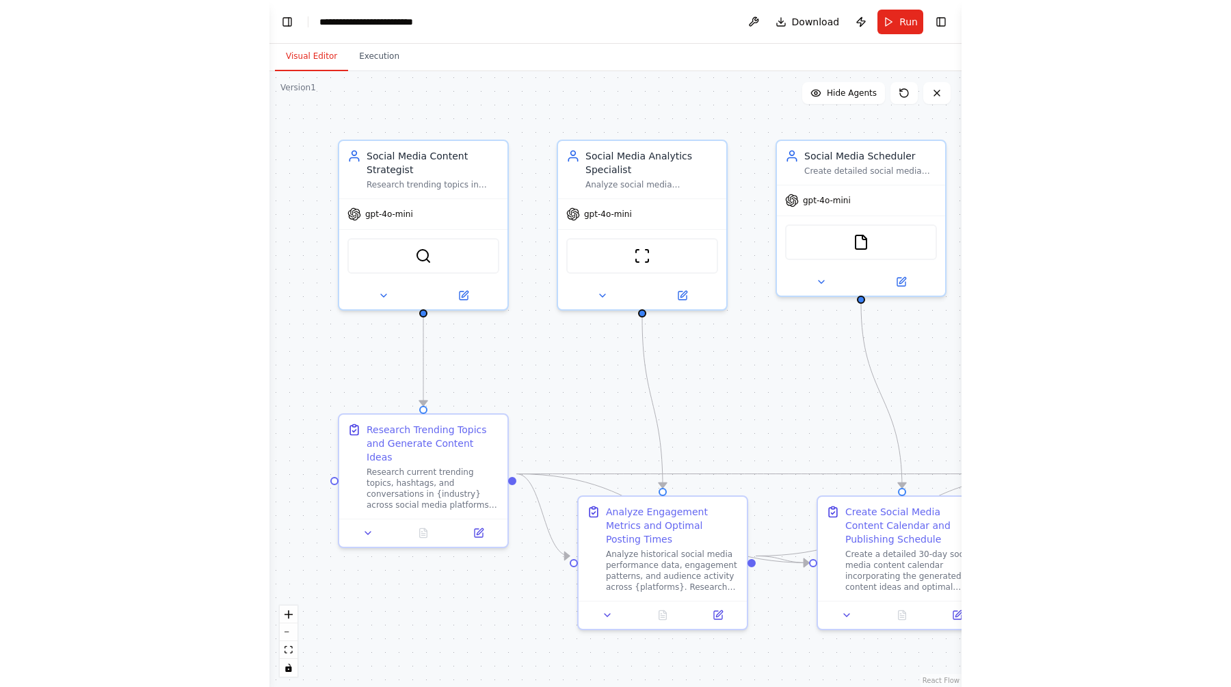
scroll to position [918, 0]
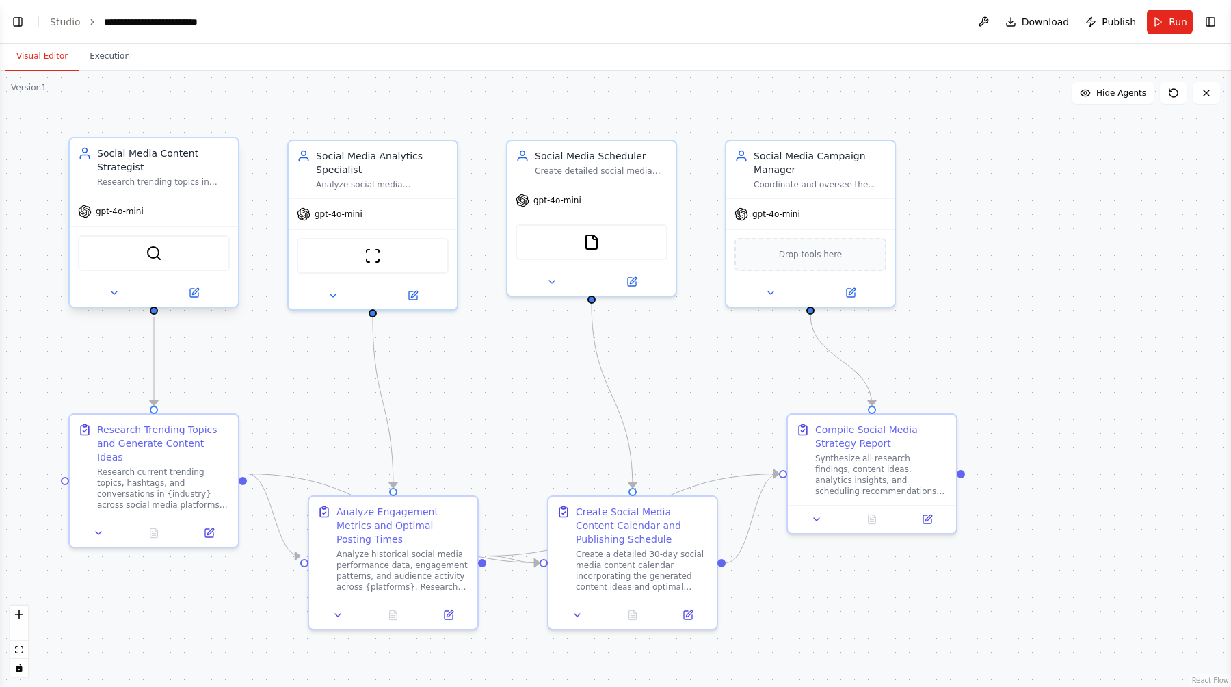
click at [177, 182] on div "Research trending topics in {industry}, analyze competitor content, and generat…" at bounding box center [163, 181] width 133 height 11
click at [146, 438] on div "Research Trending Topics and Generate Content Ideas" at bounding box center [163, 440] width 133 height 41
click at [103, 524] on icon at bounding box center [98, 529] width 11 height 11
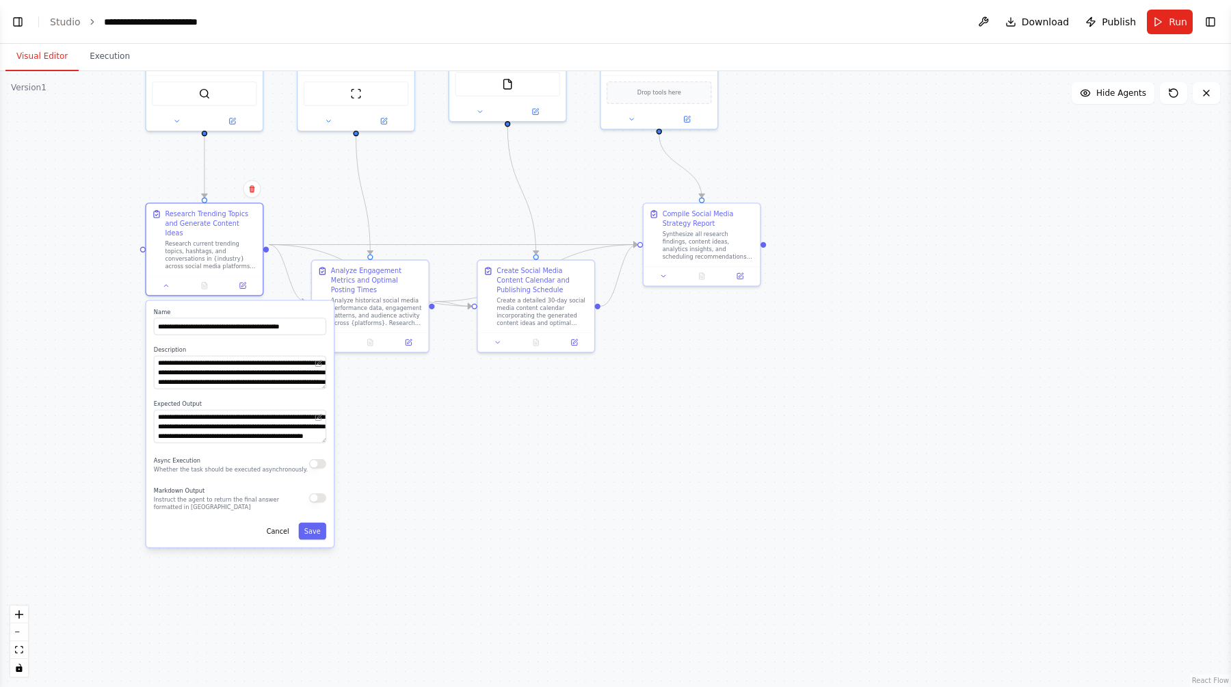
drag, startPoint x: 53, startPoint y: 582, endPoint x: 120, endPoint y: 337, distance: 253.8
click at [120, 337] on div ".deletable-edge-delete-btn { width: 20px; height: 20px; border: 0px solid #ffff…" at bounding box center [615, 378] width 1231 height 615
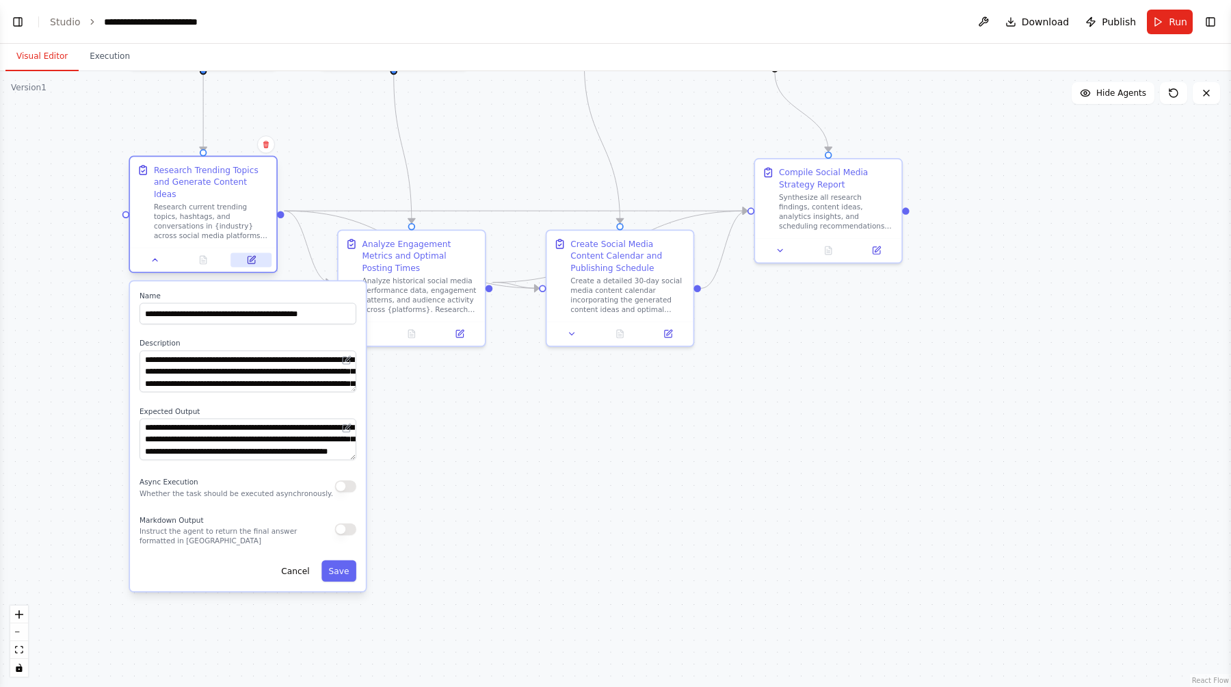
click at [258, 253] on button at bounding box center [250, 260] width 41 height 14
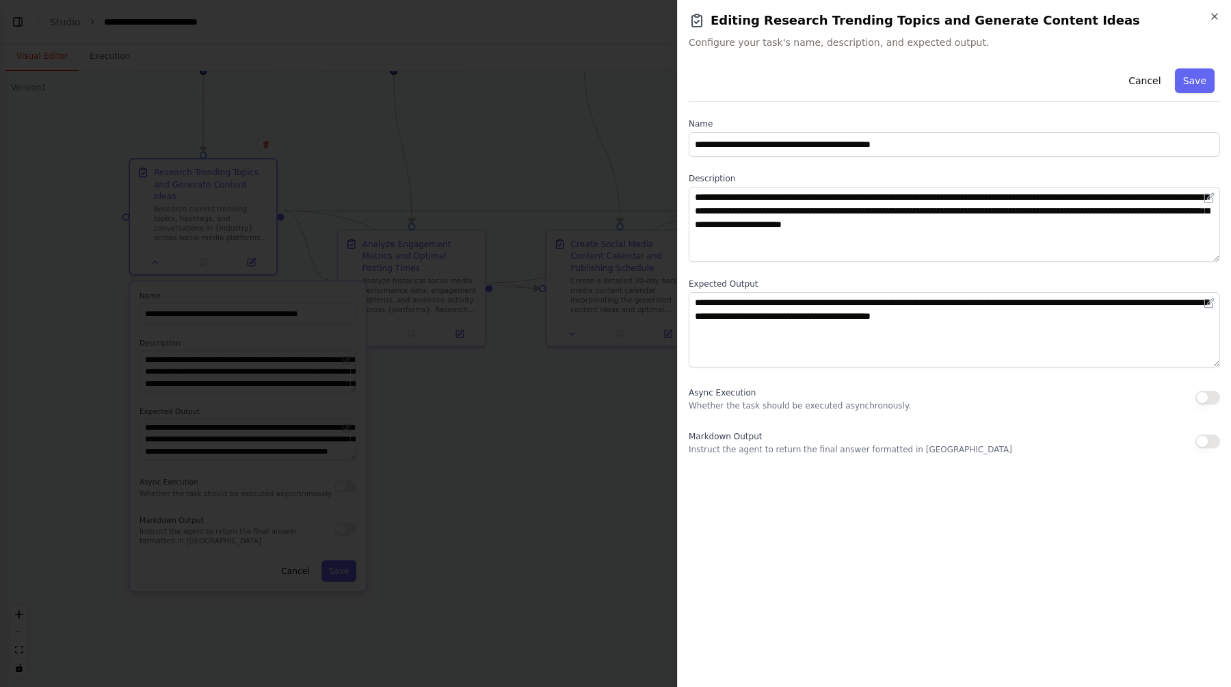
click at [1219, 23] on h2 "Editing Research Trending Topics and Generate Content Ideas" at bounding box center [954, 20] width 531 height 19
click at [1212, 18] on icon "button" at bounding box center [1214, 16] width 5 height 5
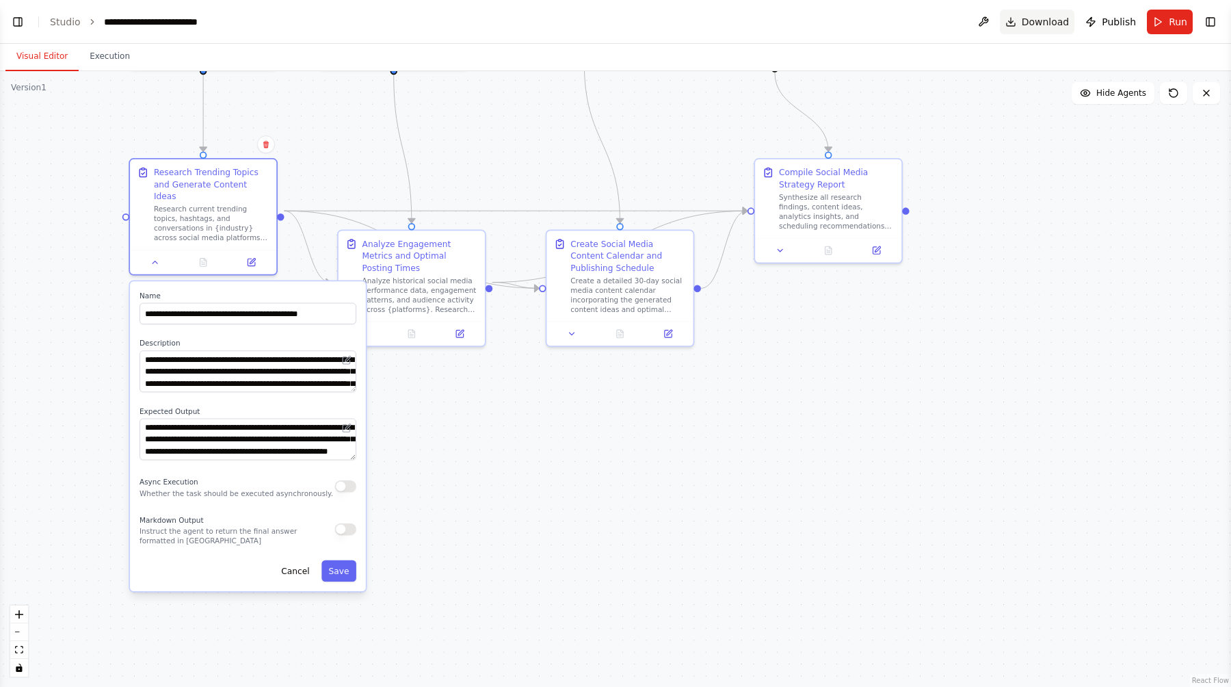
click at [1033, 21] on span "Download" at bounding box center [1046, 22] width 48 height 14
click at [987, 16] on button at bounding box center [983, 22] width 22 height 25
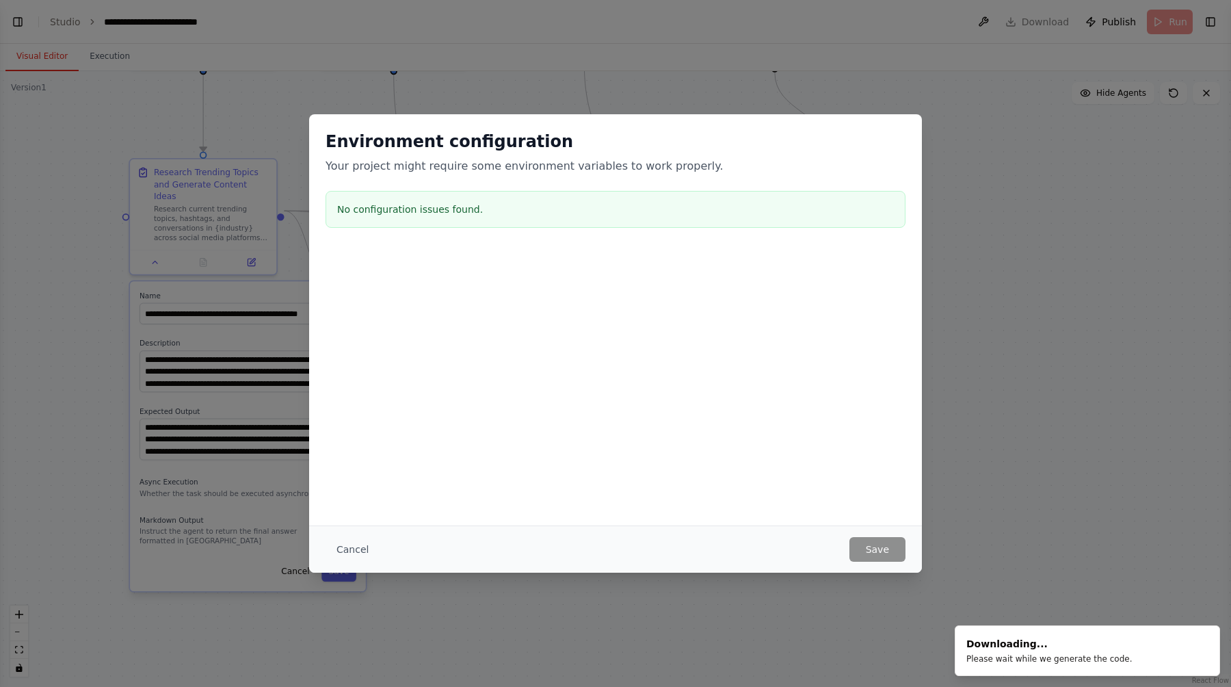
click at [931, 55] on div "Environment configuration Your project might require some environment variables…" at bounding box center [615, 343] width 1231 height 687
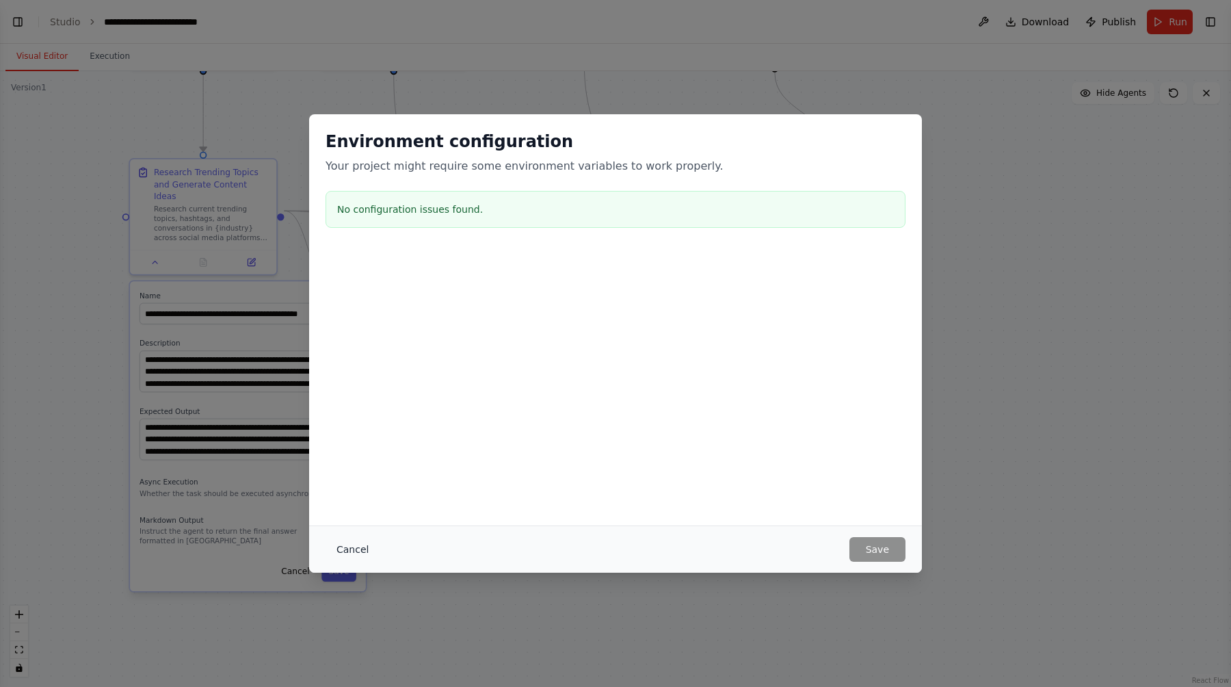
click at [345, 545] on button "Cancel" at bounding box center [352, 549] width 54 height 25
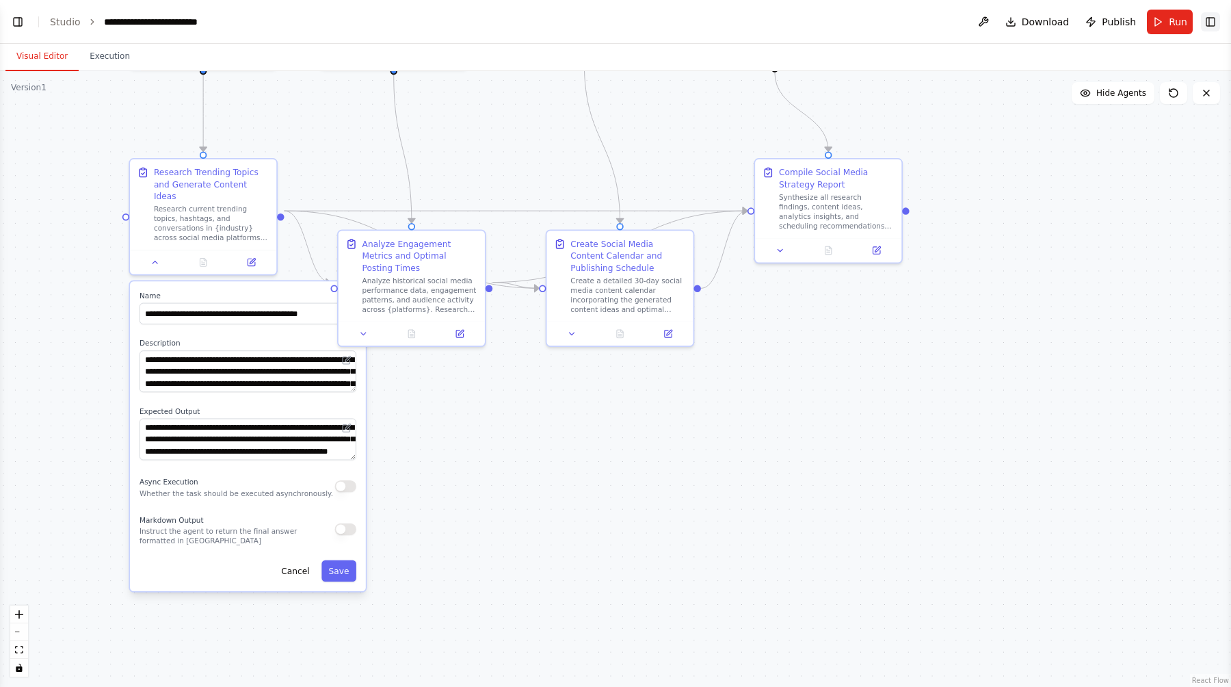
click at [1208, 22] on button "Toggle Right Sidebar" at bounding box center [1210, 21] width 19 height 19
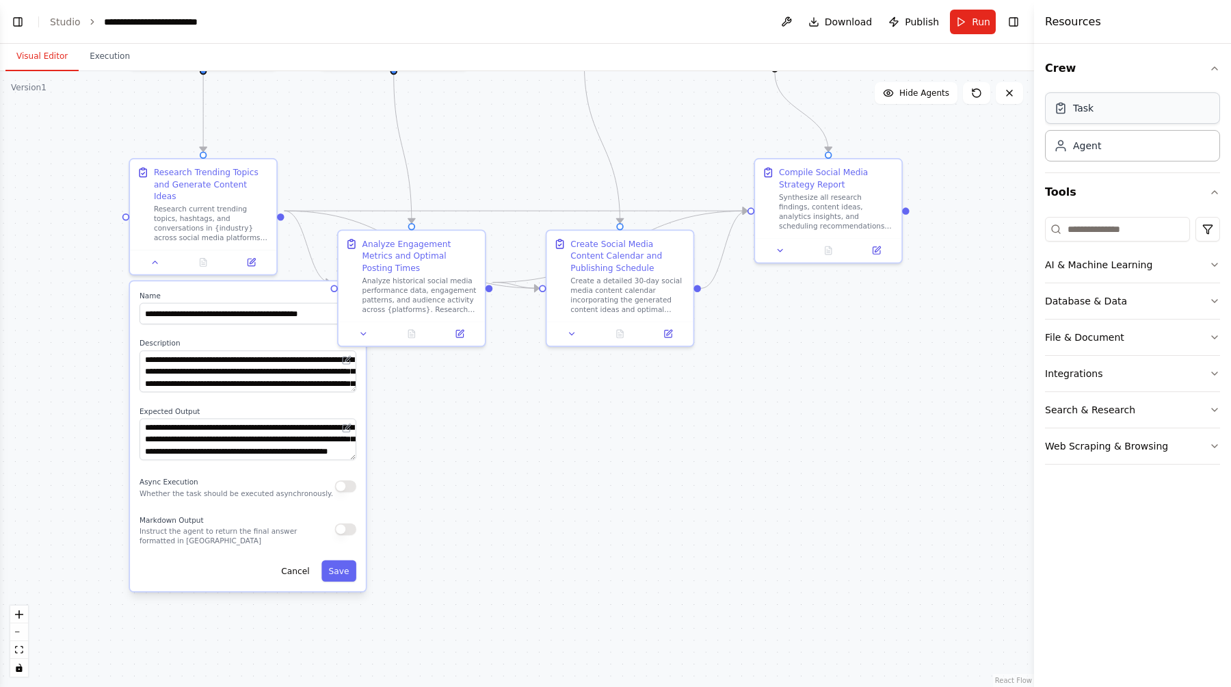
click at [1131, 116] on div "Task" at bounding box center [1132, 107] width 175 height 31
click at [1103, 263] on div "AI & Machine Learning" at bounding box center [1098, 265] width 107 height 14
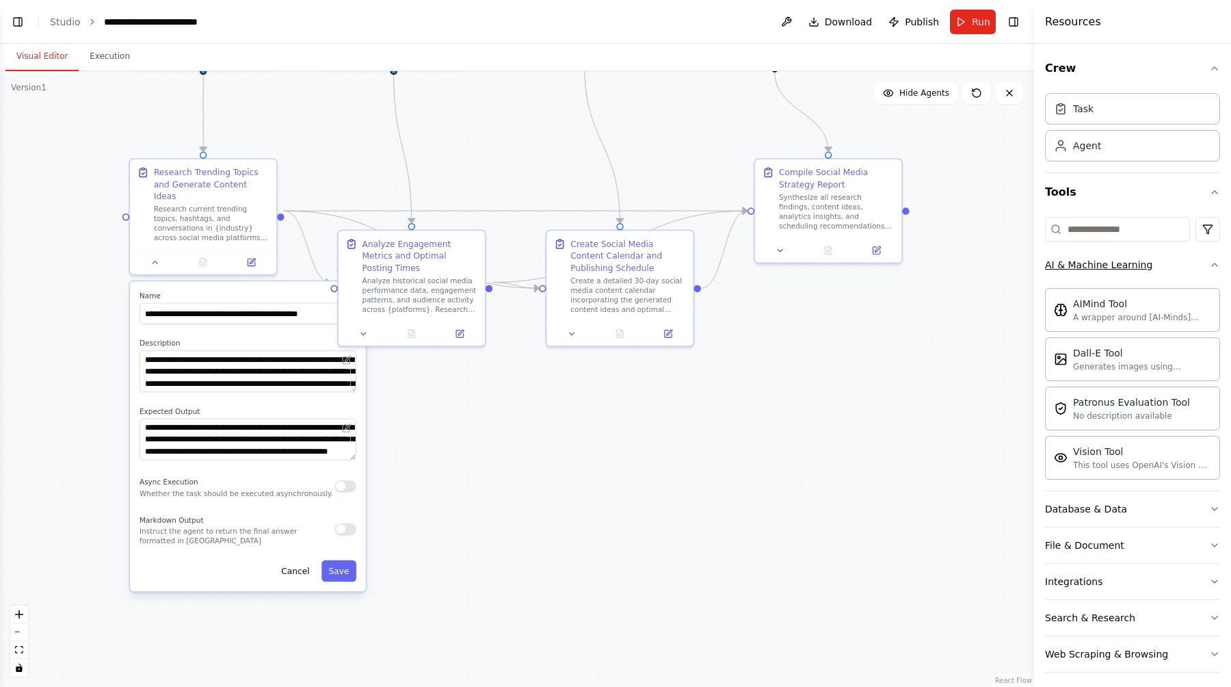
click at [1102, 263] on div "AI & Machine Learning" at bounding box center [1098, 265] width 107 height 14
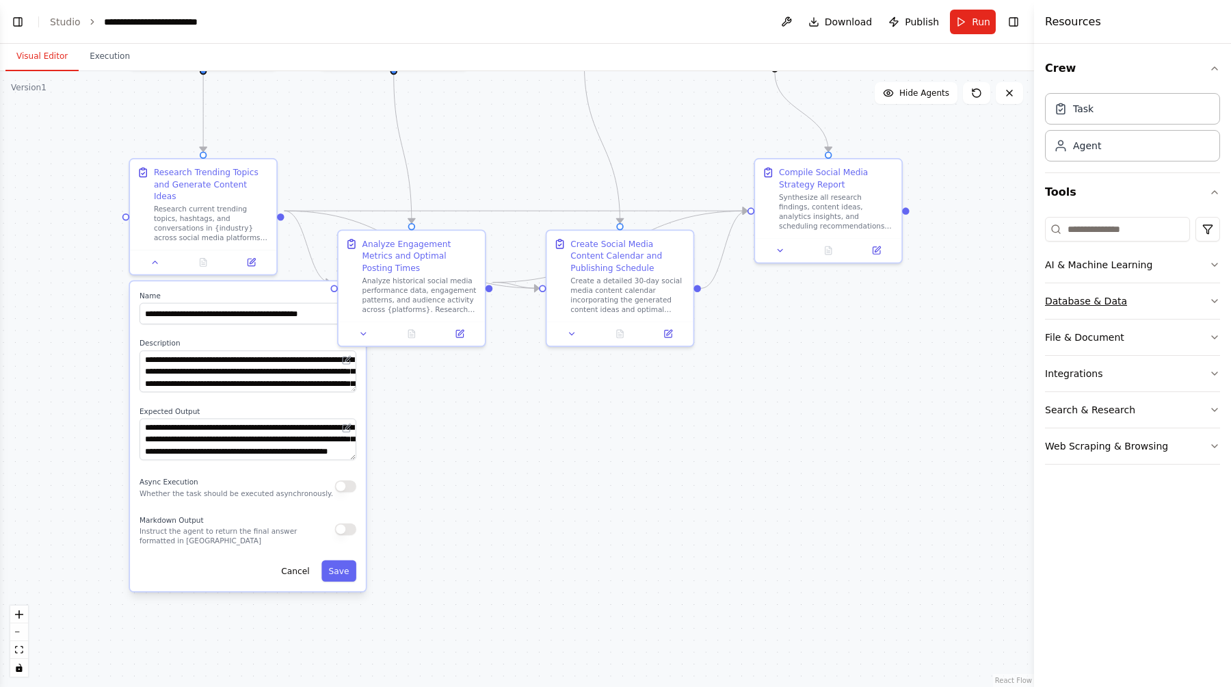
click at [1099, 300] on div "Database & Data" at bounding box center [1086, 301] width 82 height 14
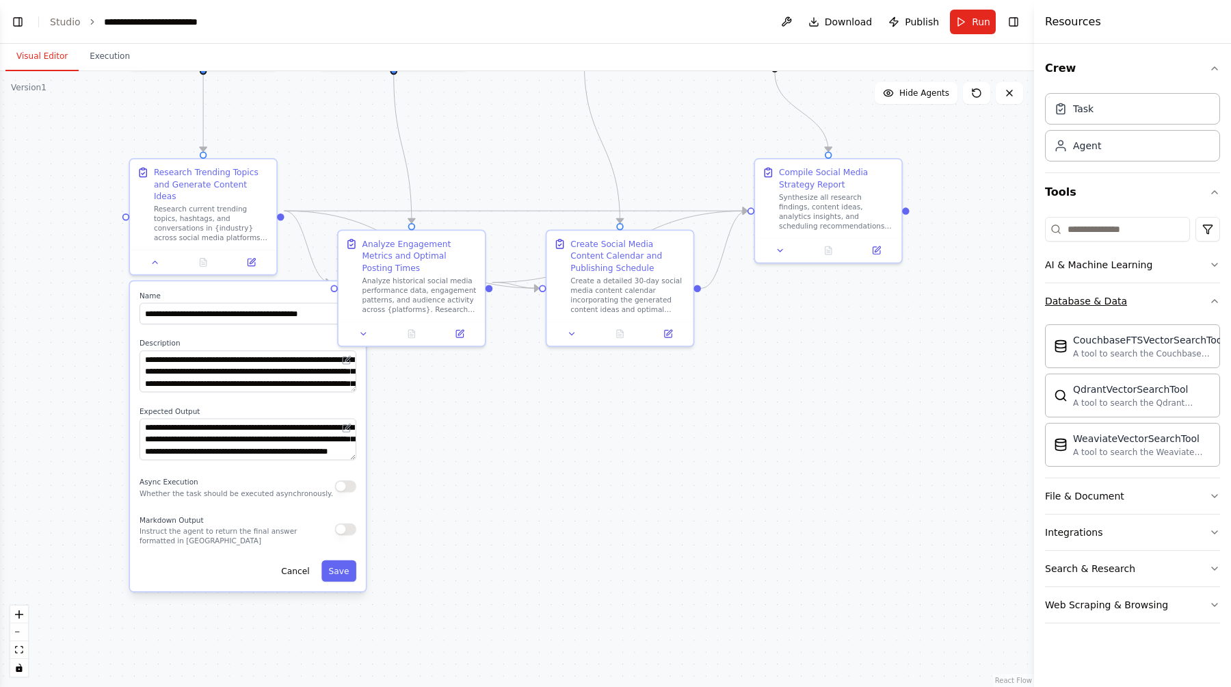
click at [1099, 300] on div "Database & Data" at bounding box center [1086, 301] width 82 height 14
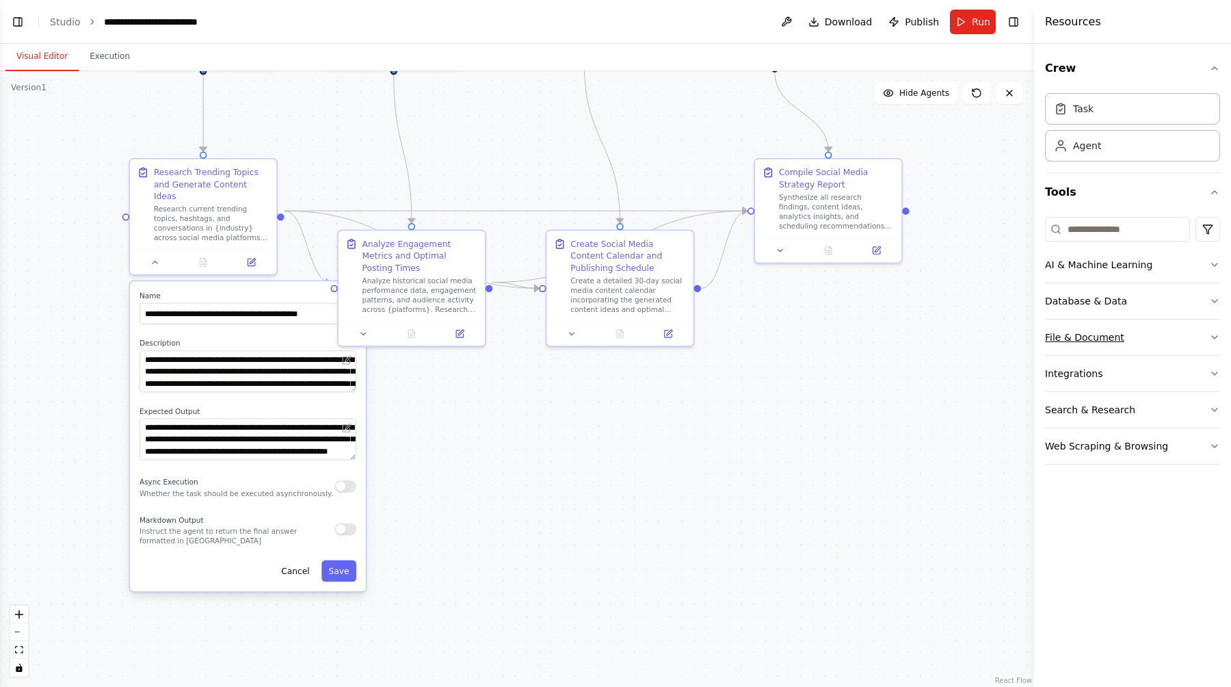
click at [1095, 332] on div "File & Document" at bounding box center [1084, 337] width 79 height 14
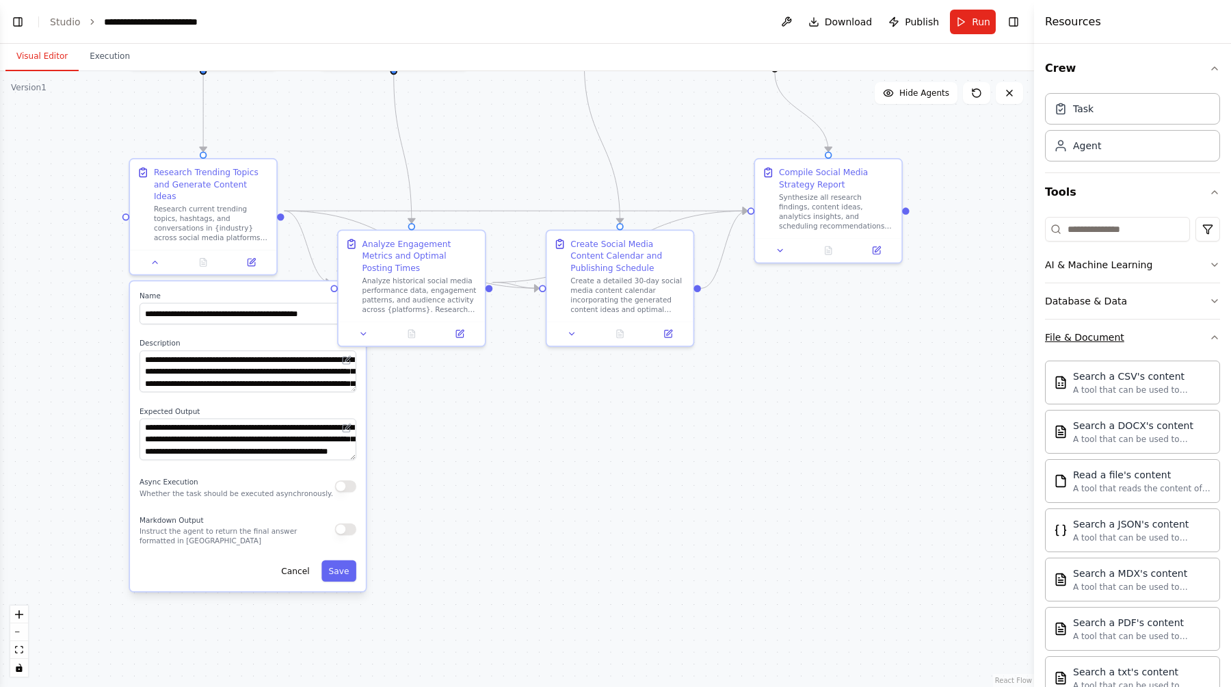
click at [1095, 332] on div "File & Document" at bounding box center [1084, 337] width 79 height 14
